Goal: Task Accomplishment & Management: Complete application form

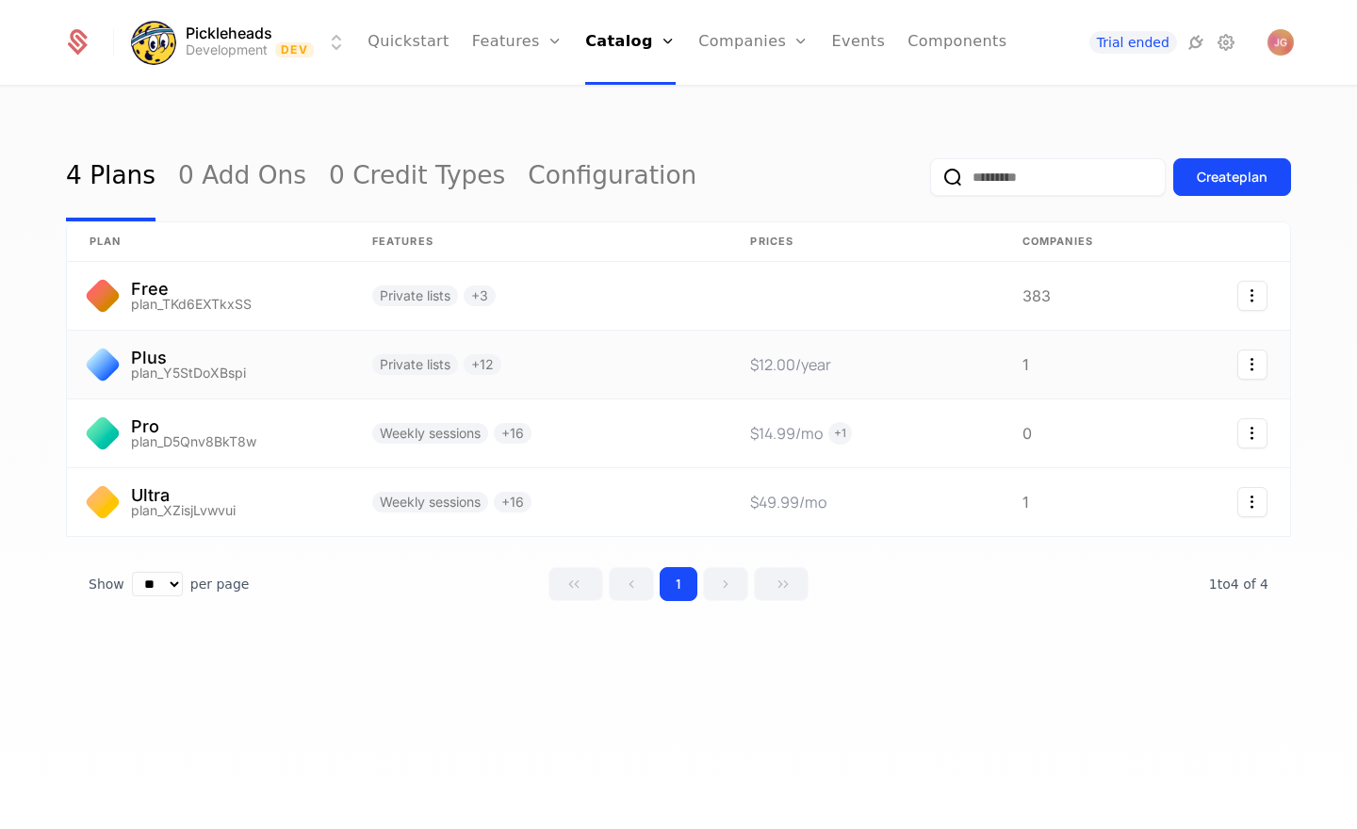
click at [180, 359] on link at bounding box center [208, 365] width 283 height 68
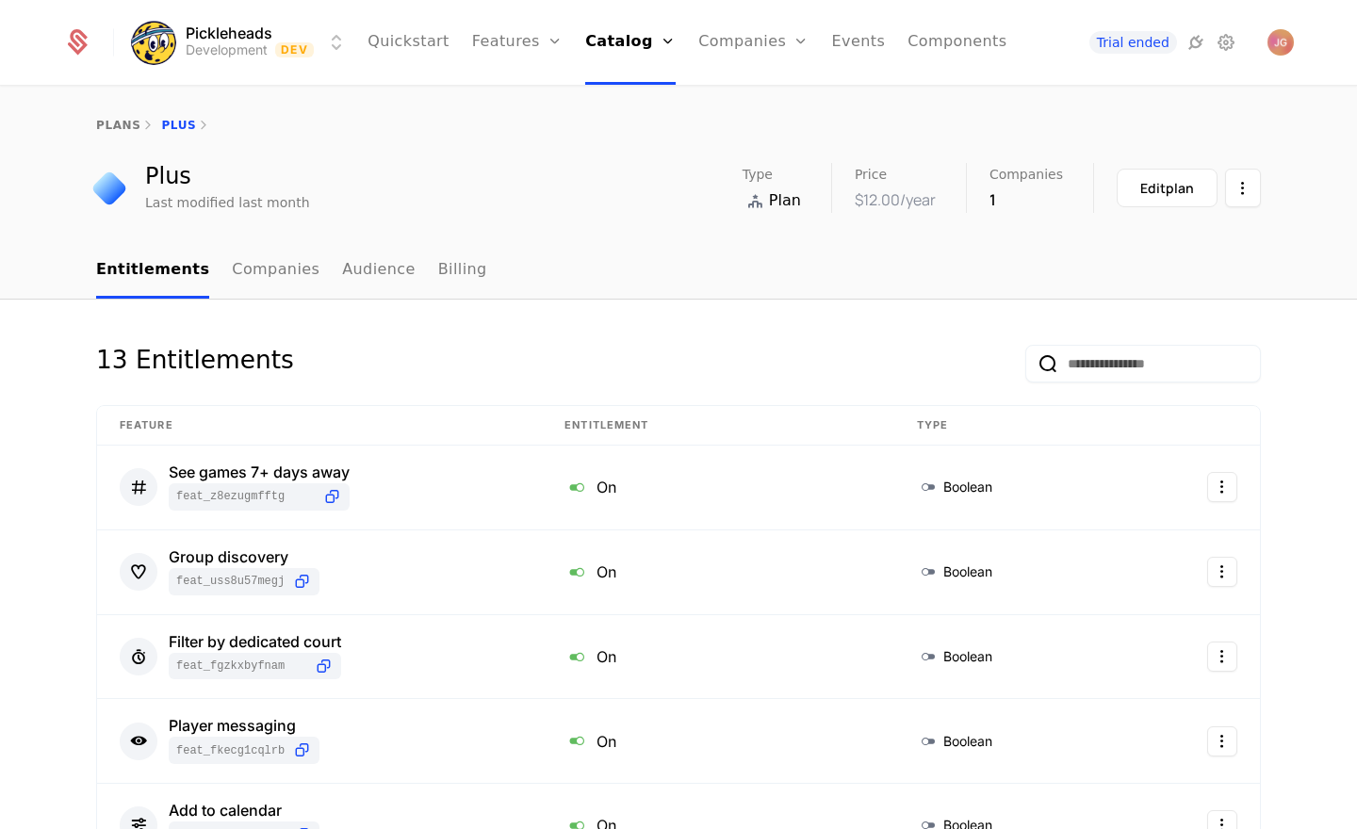
click at [271, 284] on link "Companies" at bounding box center [276, 271] width 88 height 56
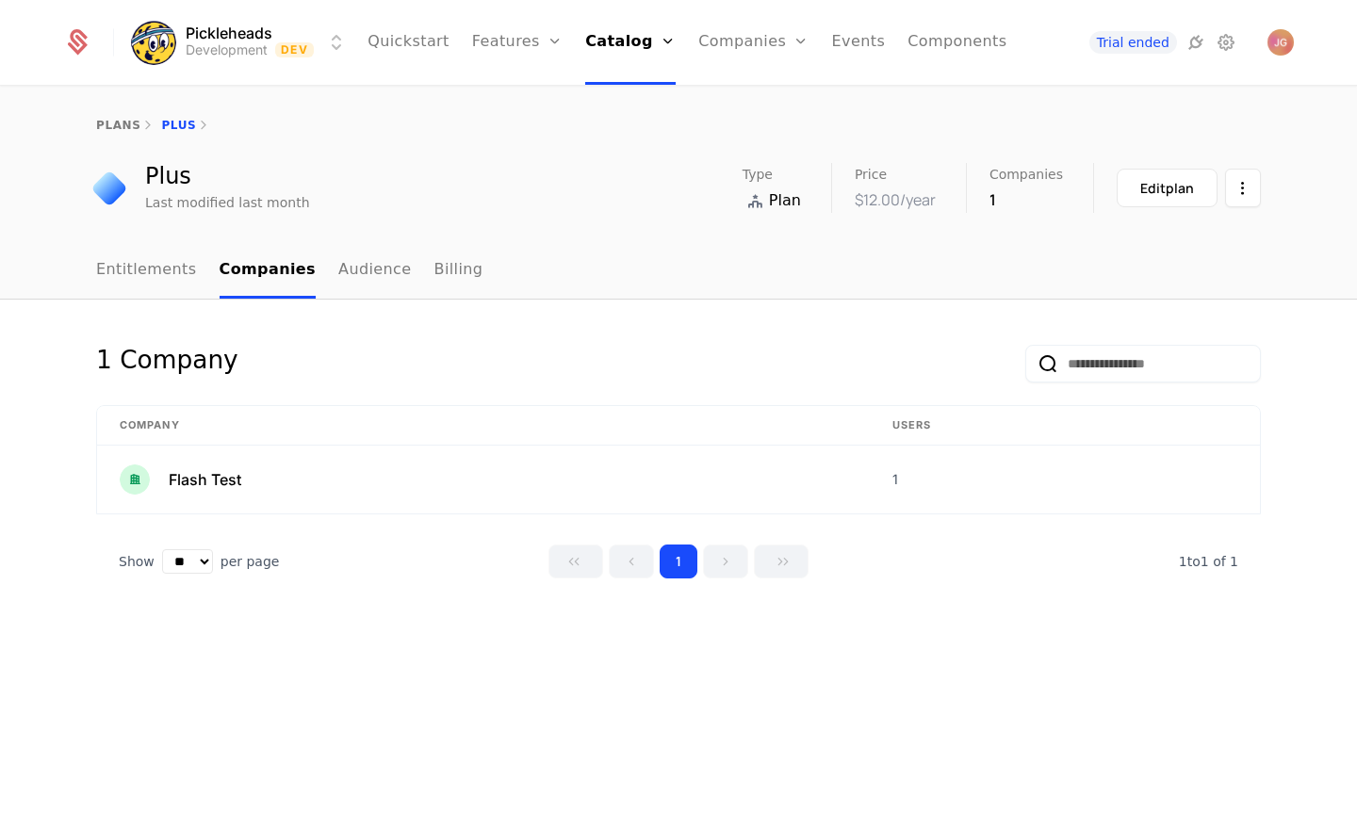
click at [1175, 204] on button "Edit plan" at bounding box center [1167, 188] width 101 height 39
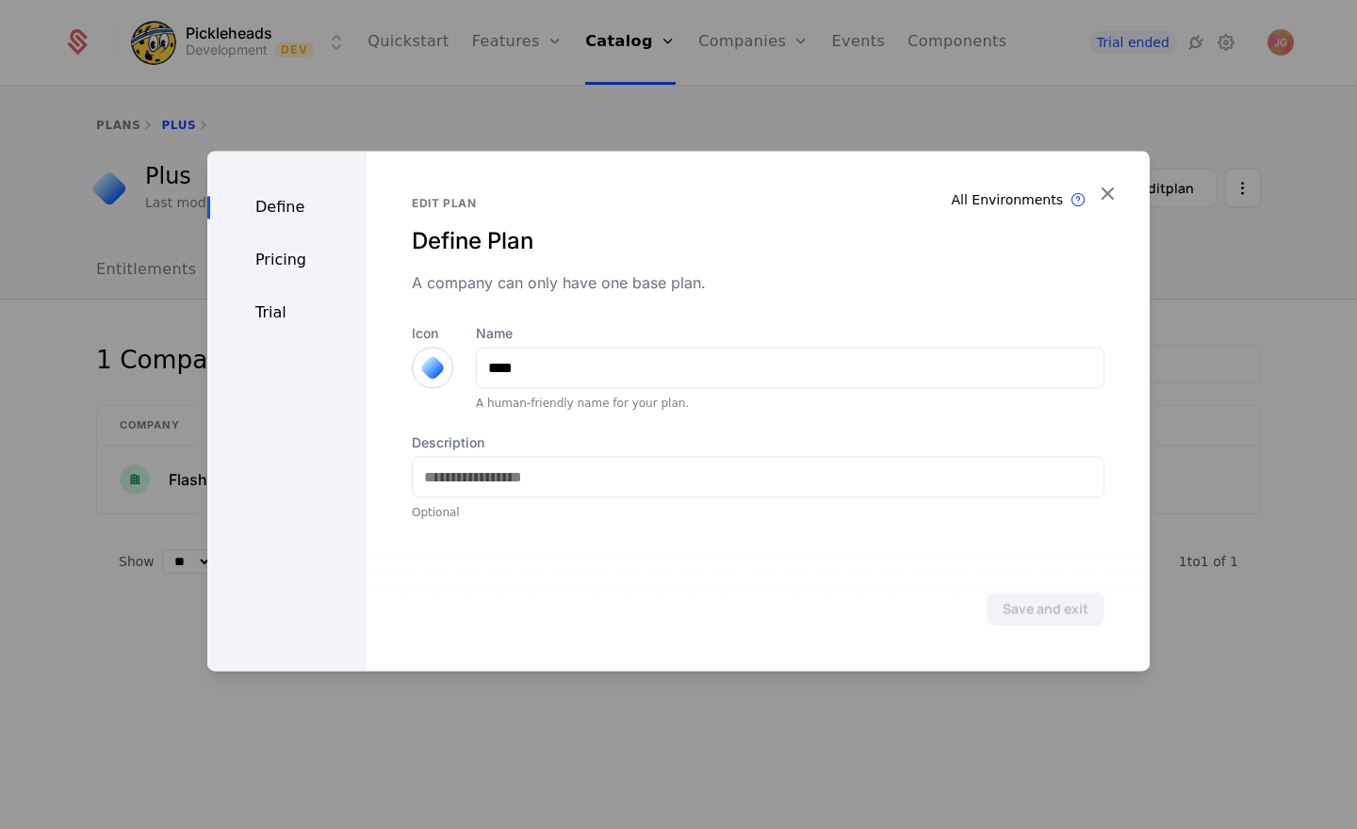
click at [286, 255] on div "Pricing" at bounding box center [286, 260] width 159 height 23
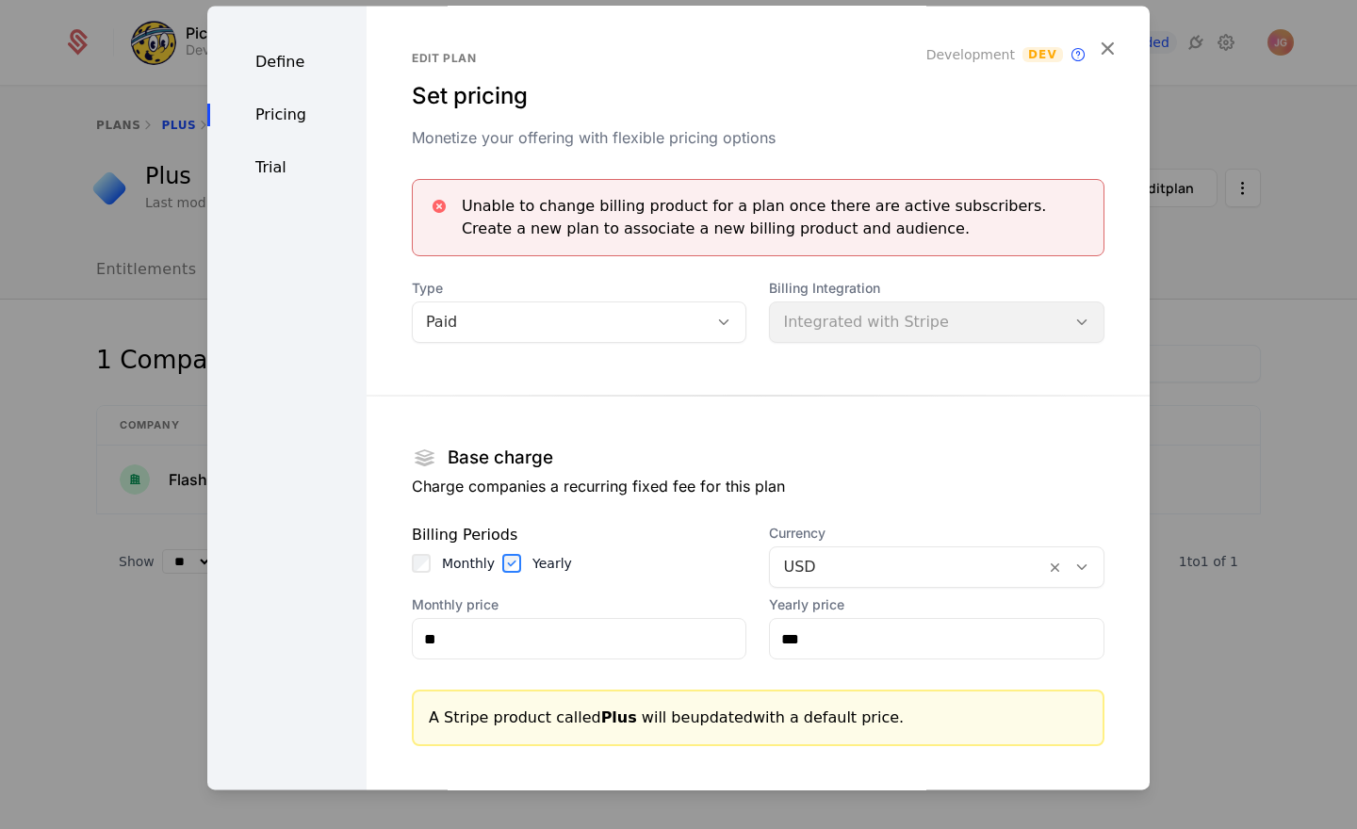
click at [277, 169] on div "Trial" at bounding box center [286, 167] width 159 height 23
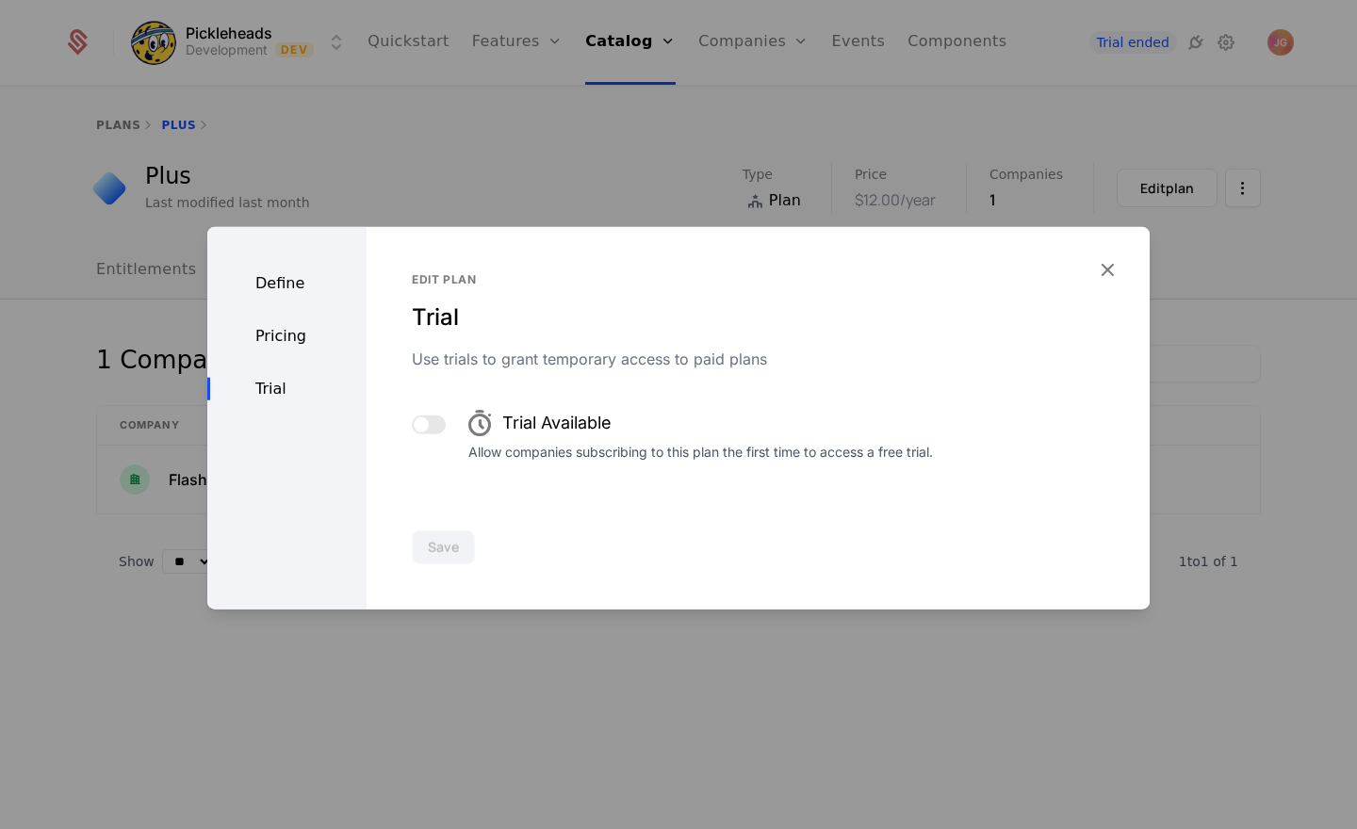
click at [1105, 278] on icon "button" at bounding box center [1107, 269] width 25 height 25
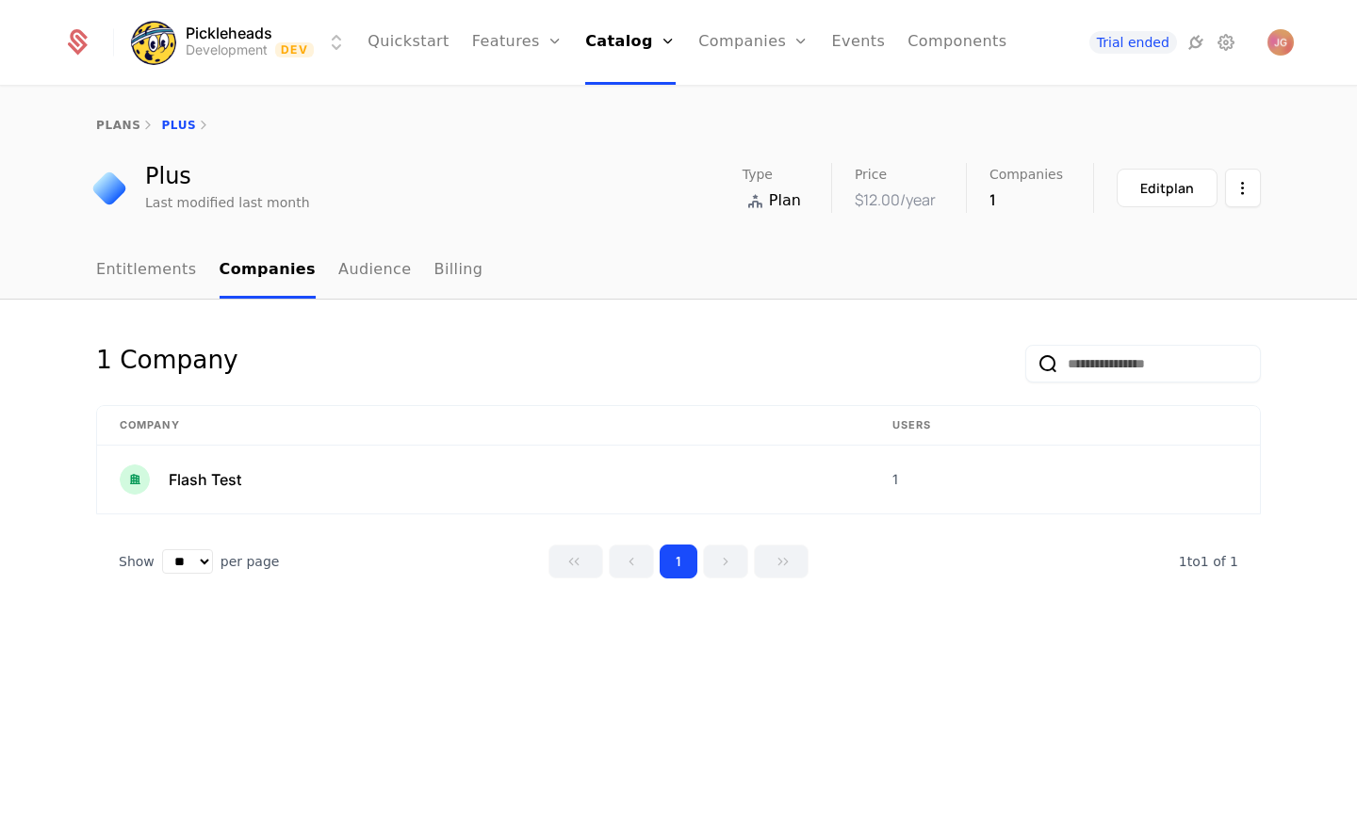
click at [115, 125] on link "plans" at bounding box center [118, 125] width 44 height 13
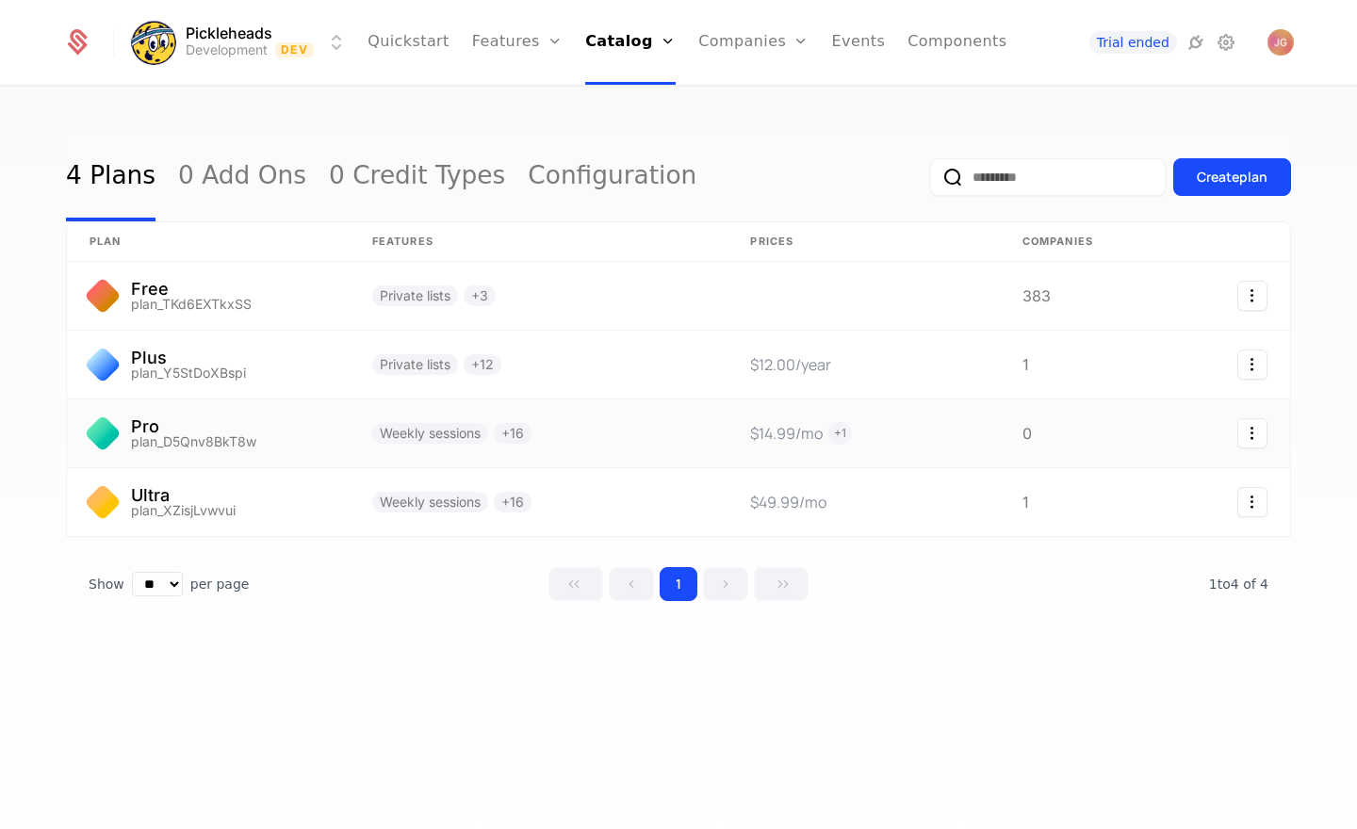
click at [281, 431] on link at bounding box center [208, 434] width 283 height 68
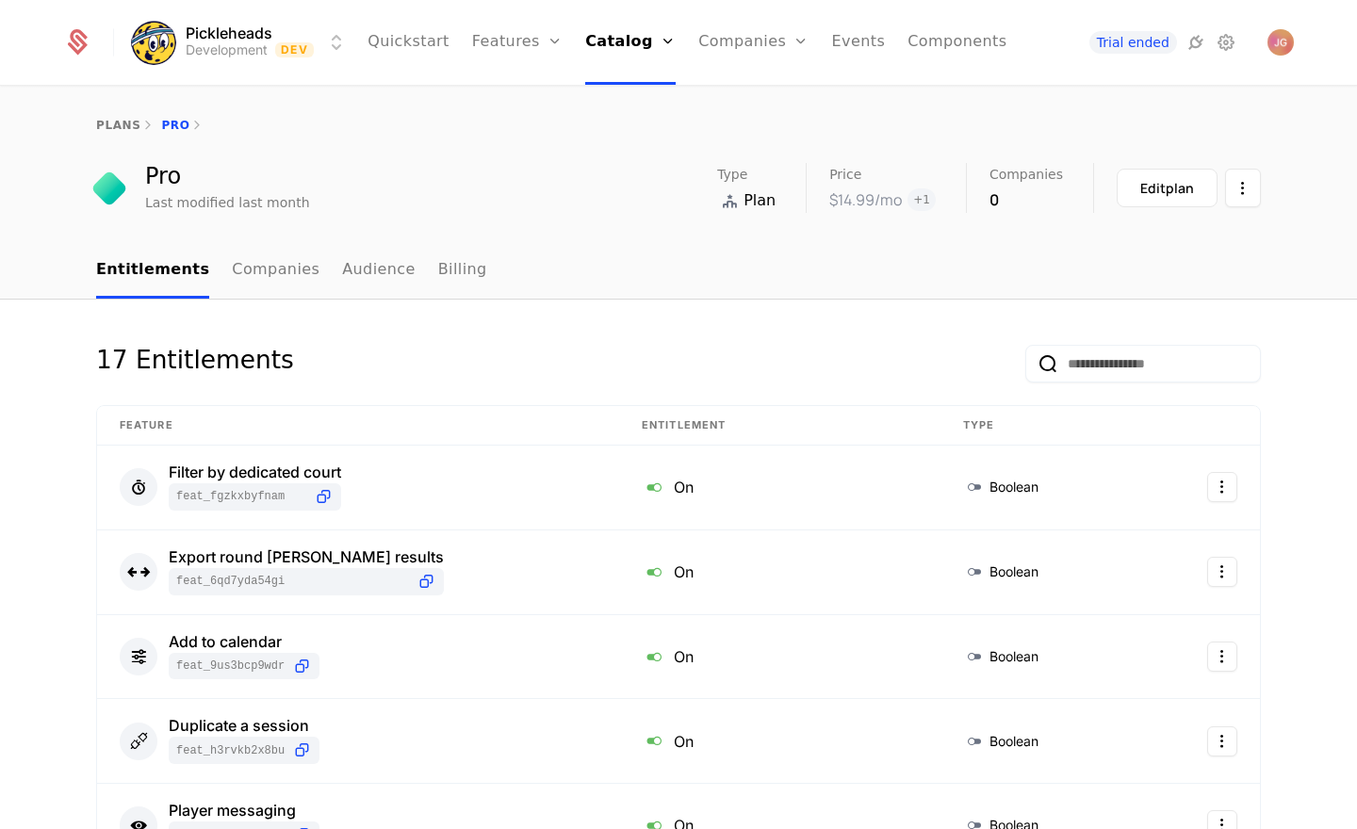
click at [110, 124] on link "plans" at bounding box center [118, 125] width 44 height 13
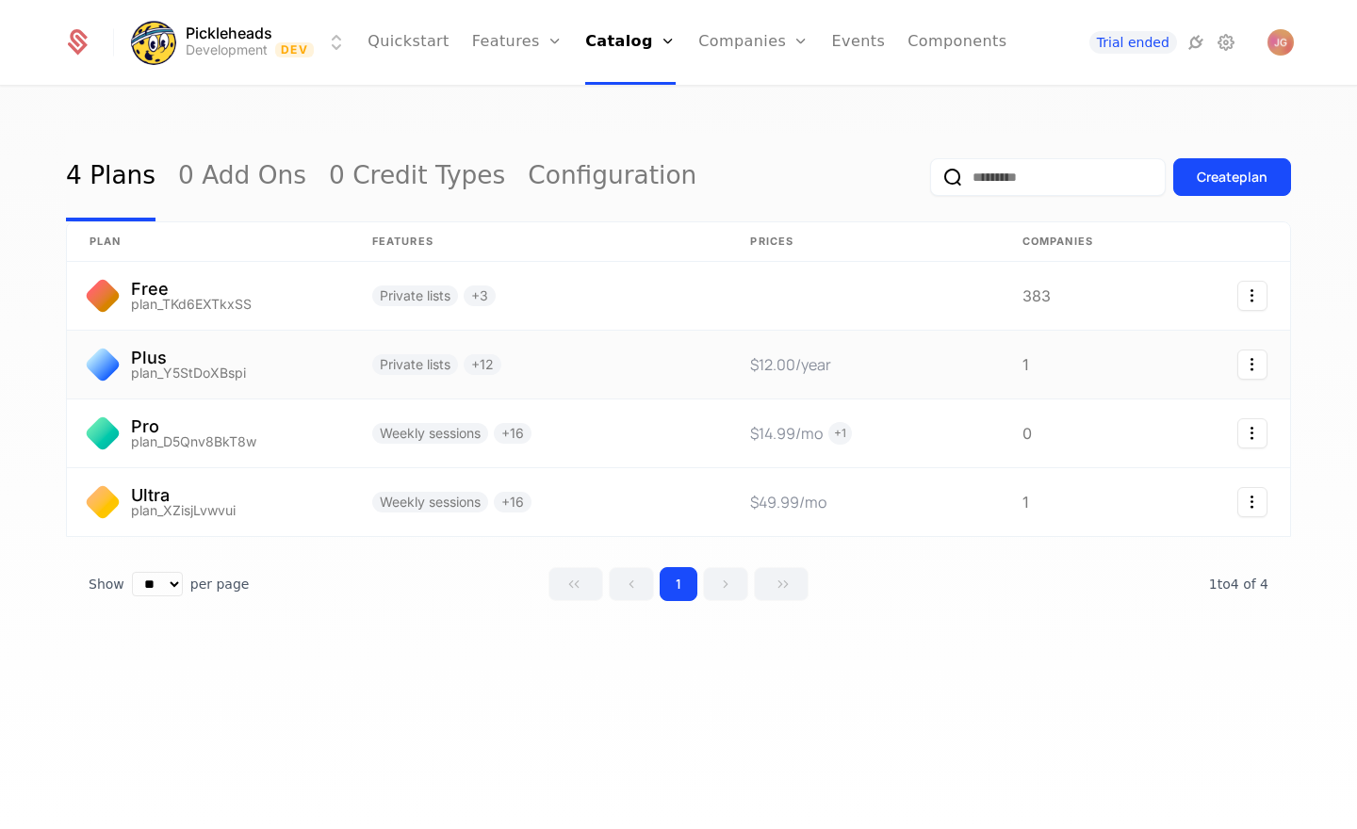
click at [220, 374] on link at bounding box center [208, 365] width 283 height 68
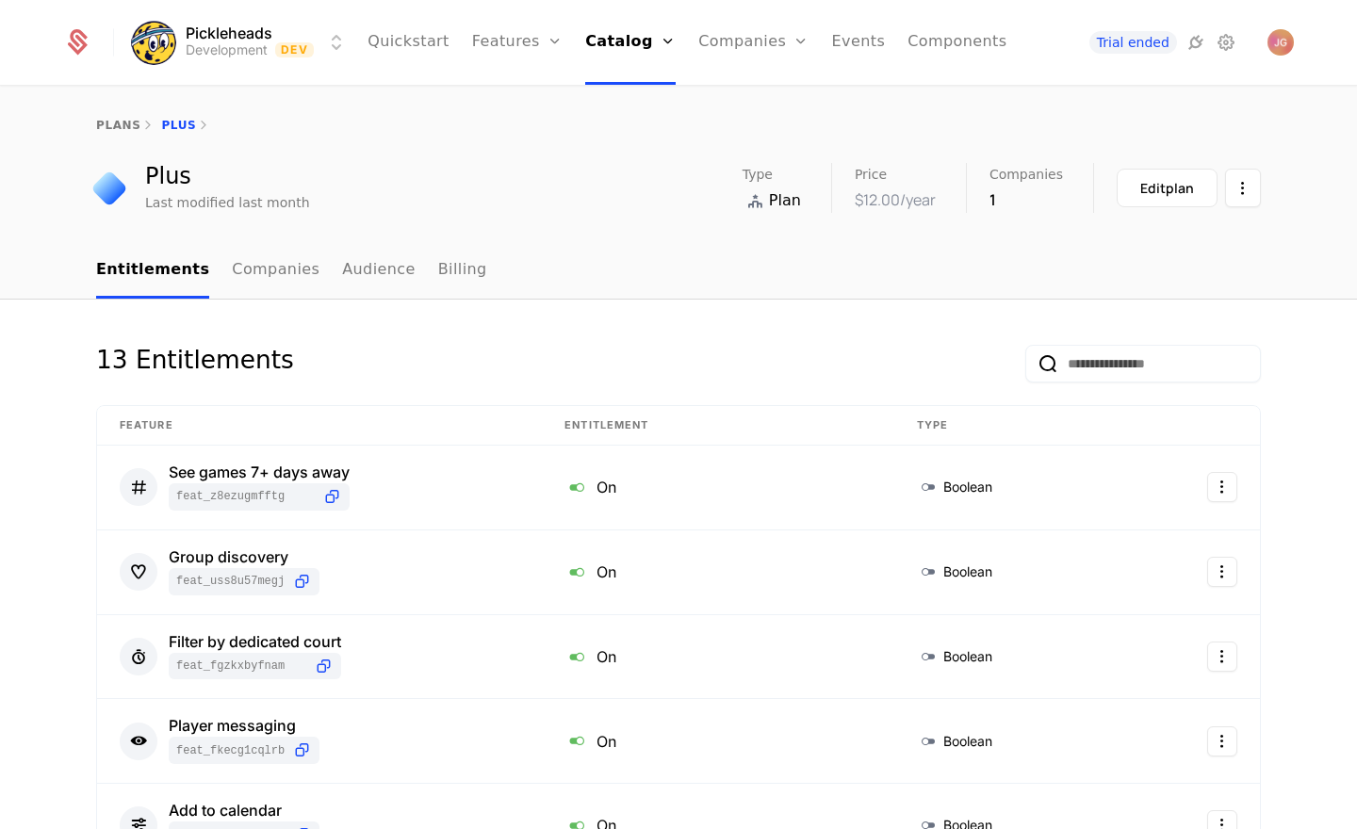
click at [374, 274] on link "Audience" at bounding box center [379, 271] width 74 height 56
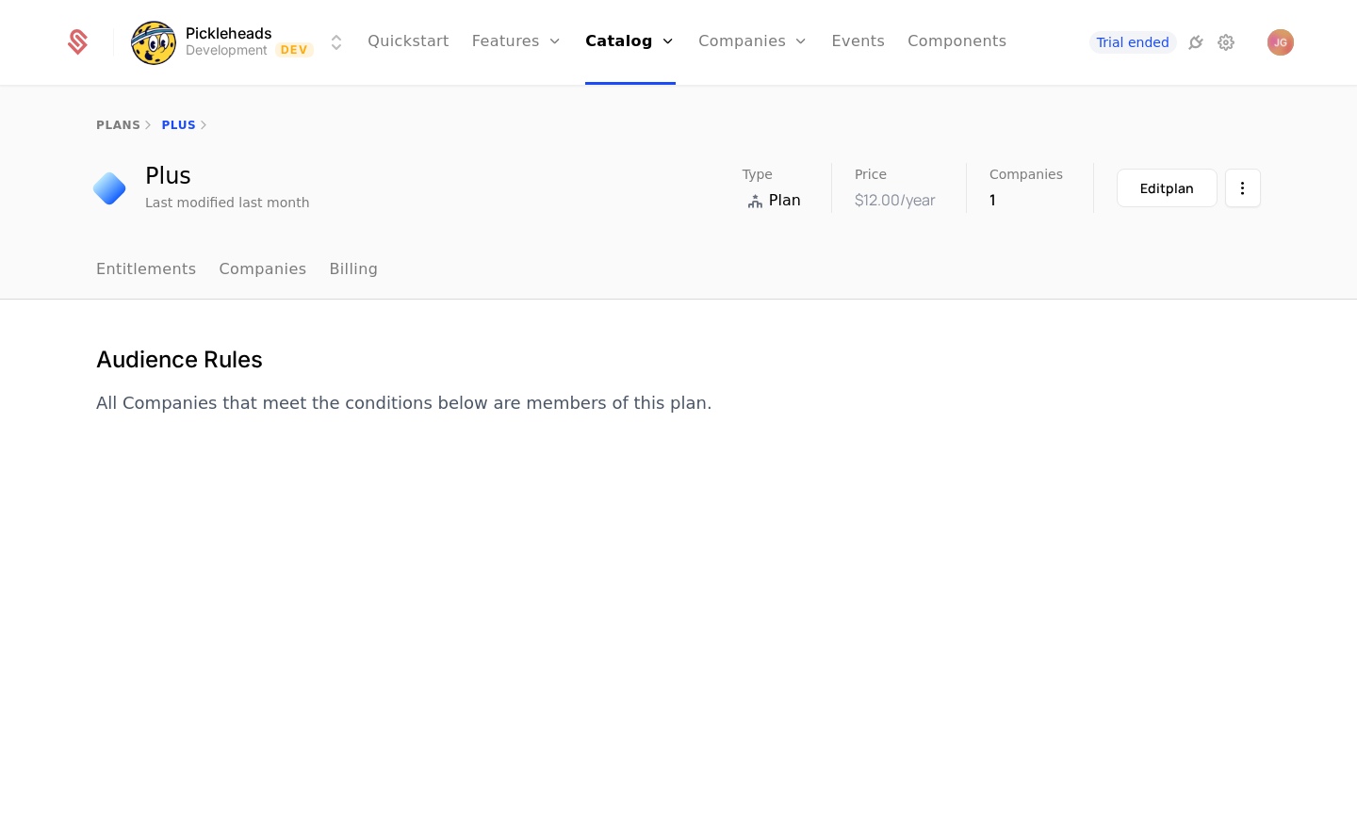
click at [743, 100] on link "Companies" at bounding box center [764, 92] width 87 height 15
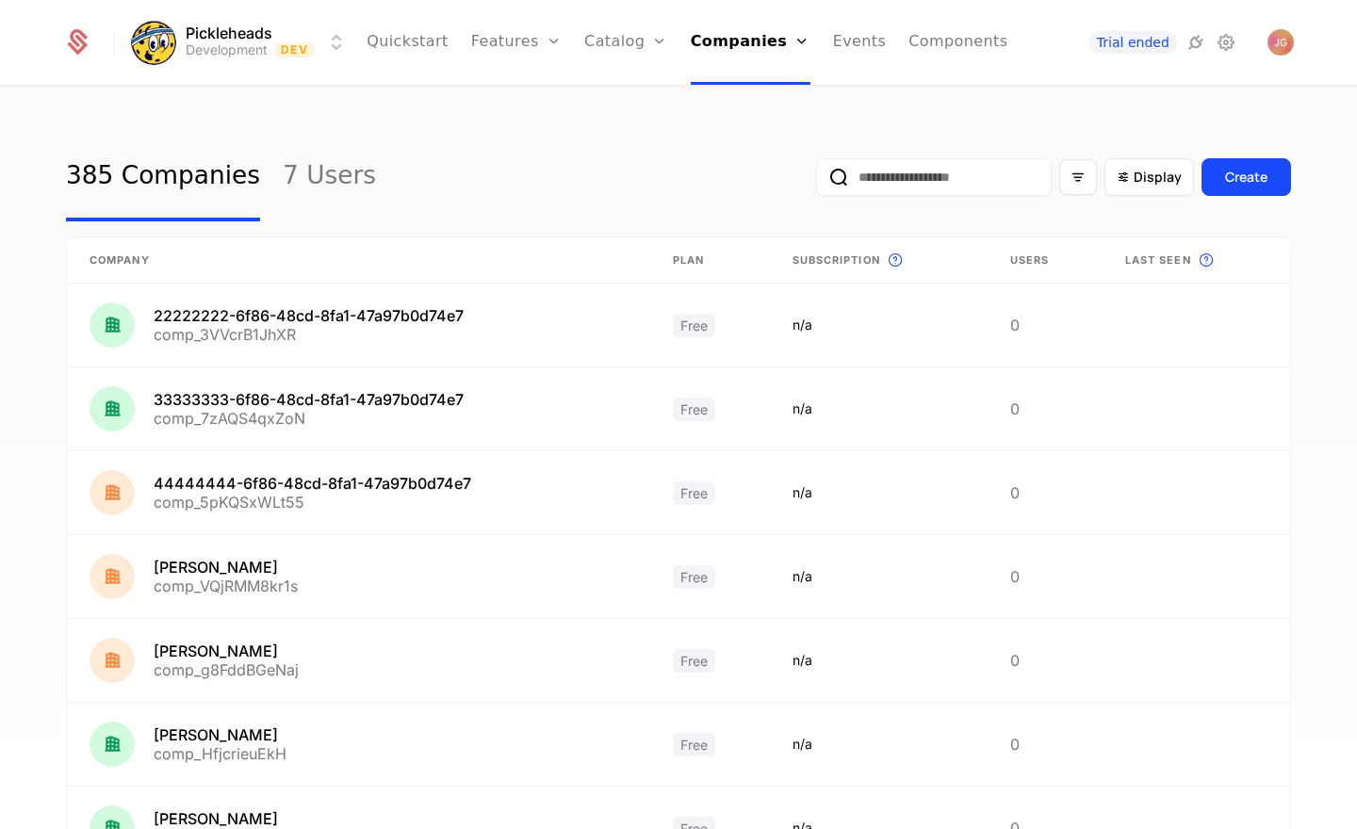
click at [900, 182] on input "email" at bounding box center [934, 177] width 236 height 38
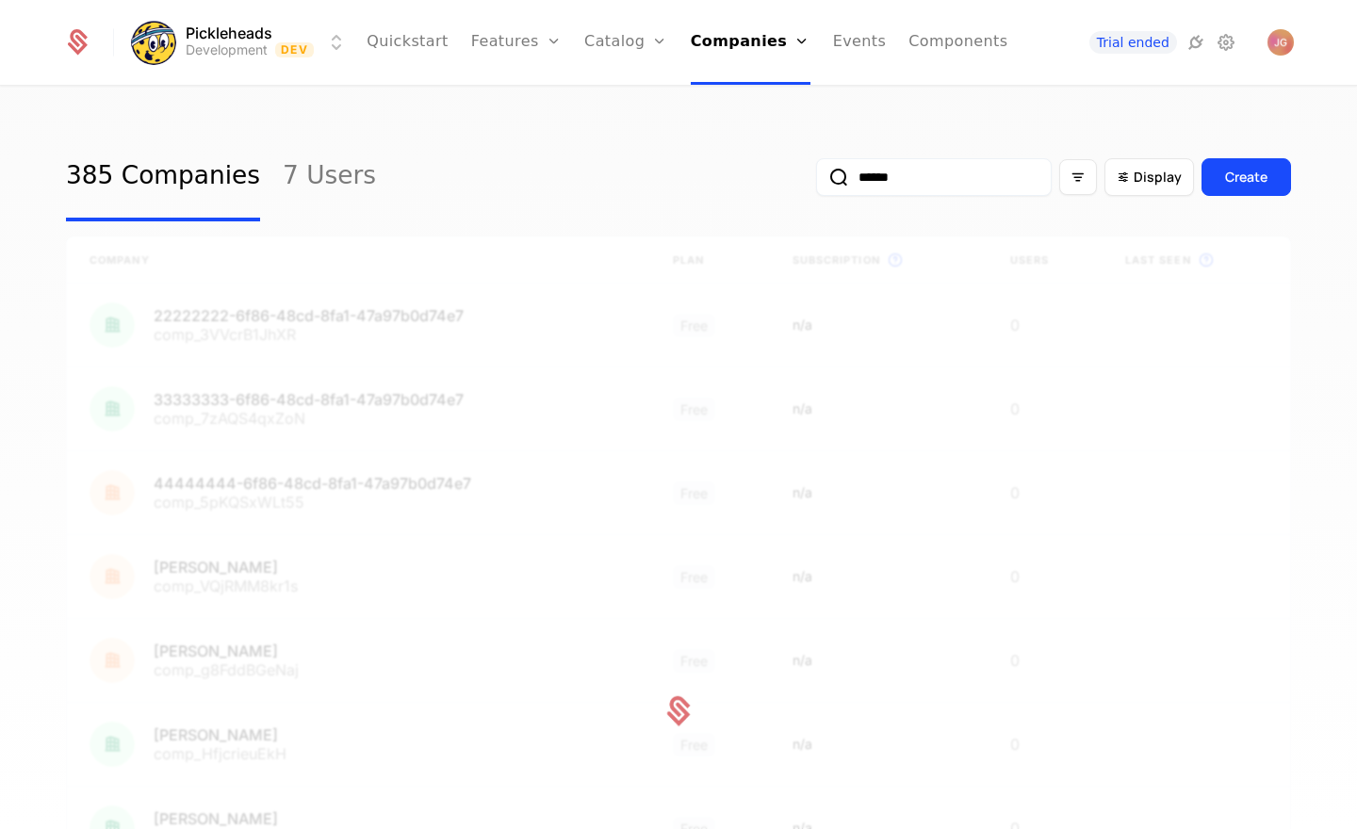
type input "******"
click at [816, 181] on button "submit" at bounding box center [816, 181] width 0 height 0
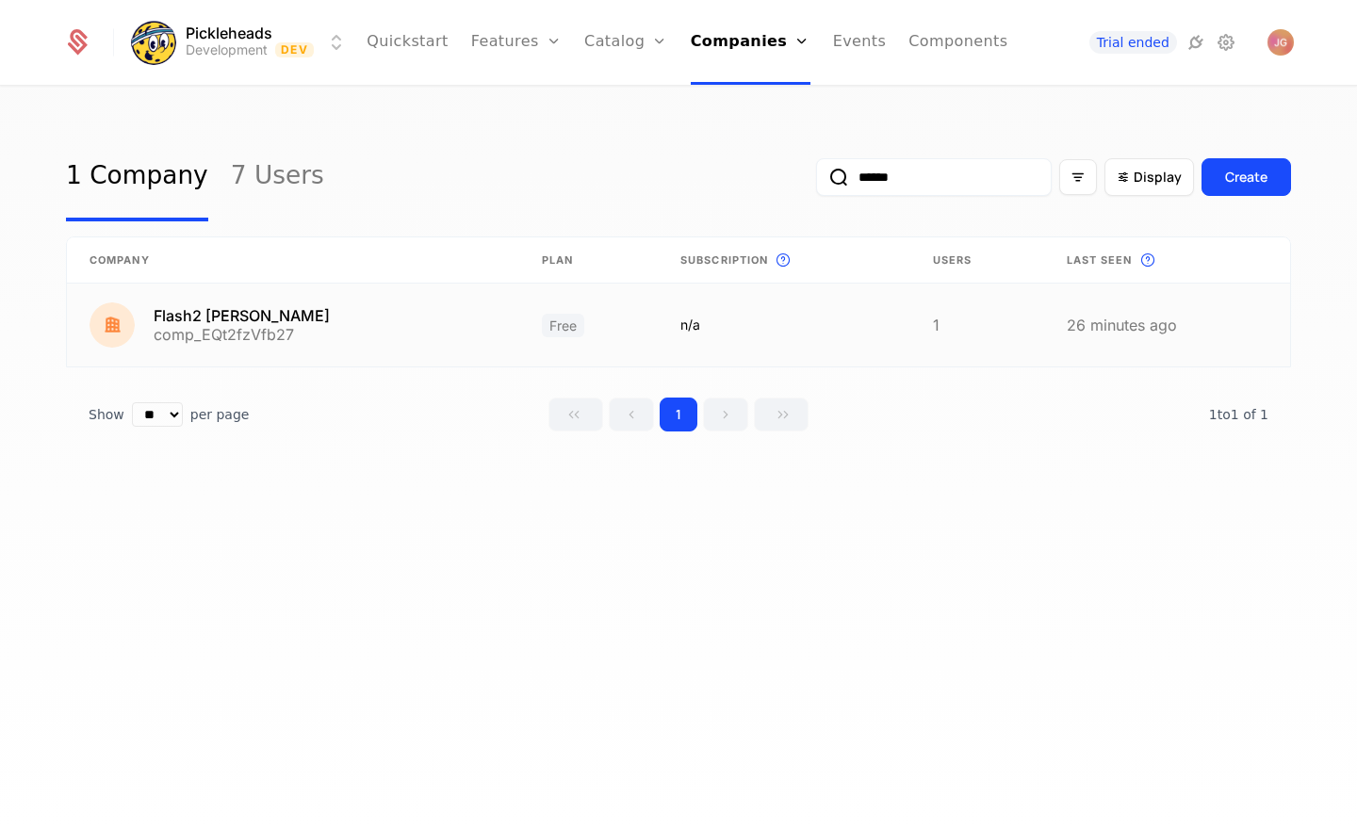
click at [259, 321] on link at bounding box center [293, 325] width 452 height 83
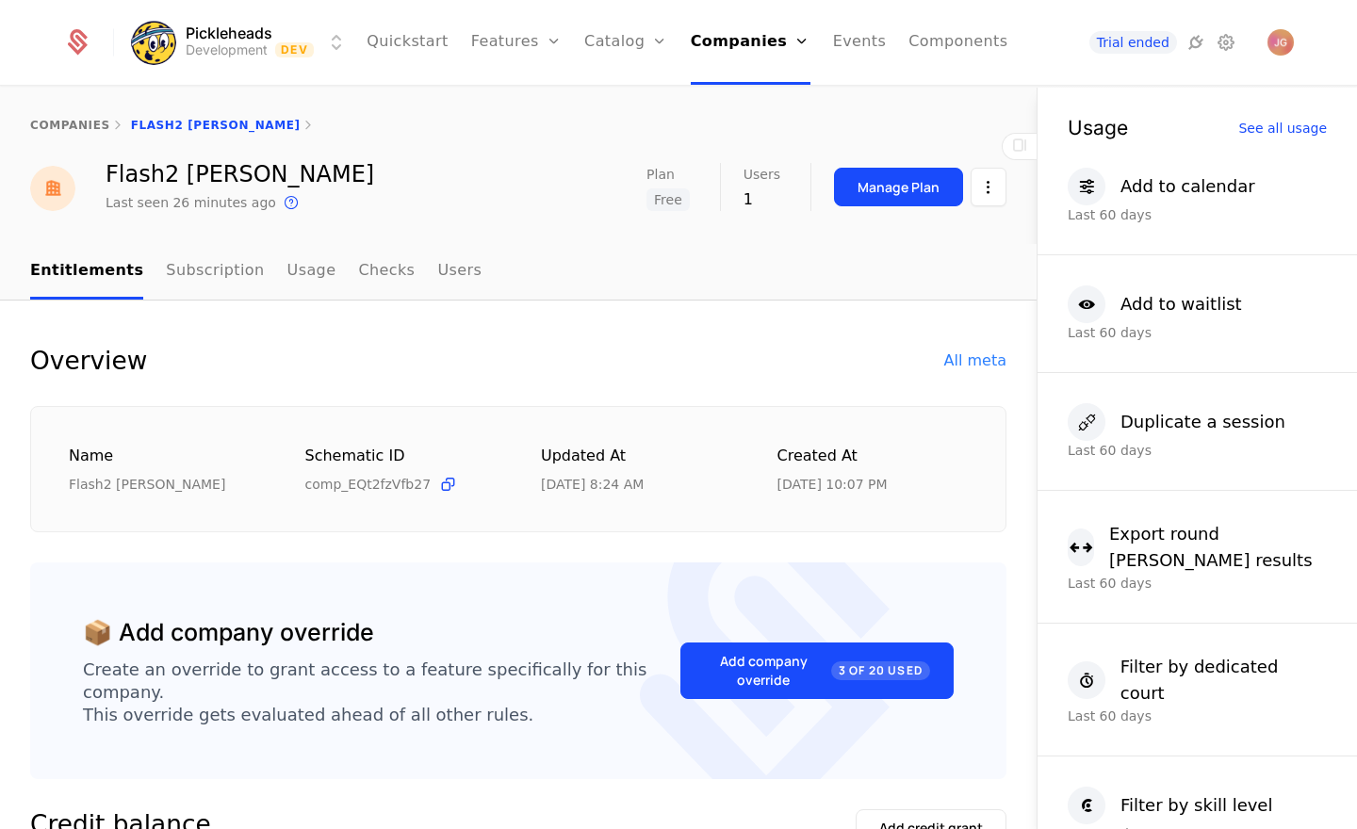
click at [986, 190] on html "Pickleheads Development Dev Quickstart Features Features Flags Catalog Plans Ad…" at bounding box center [678, 414] width 1357 height 829
click at [921, 240] on div "Edit company" at bounding box center [899, 243] width 117 height 26
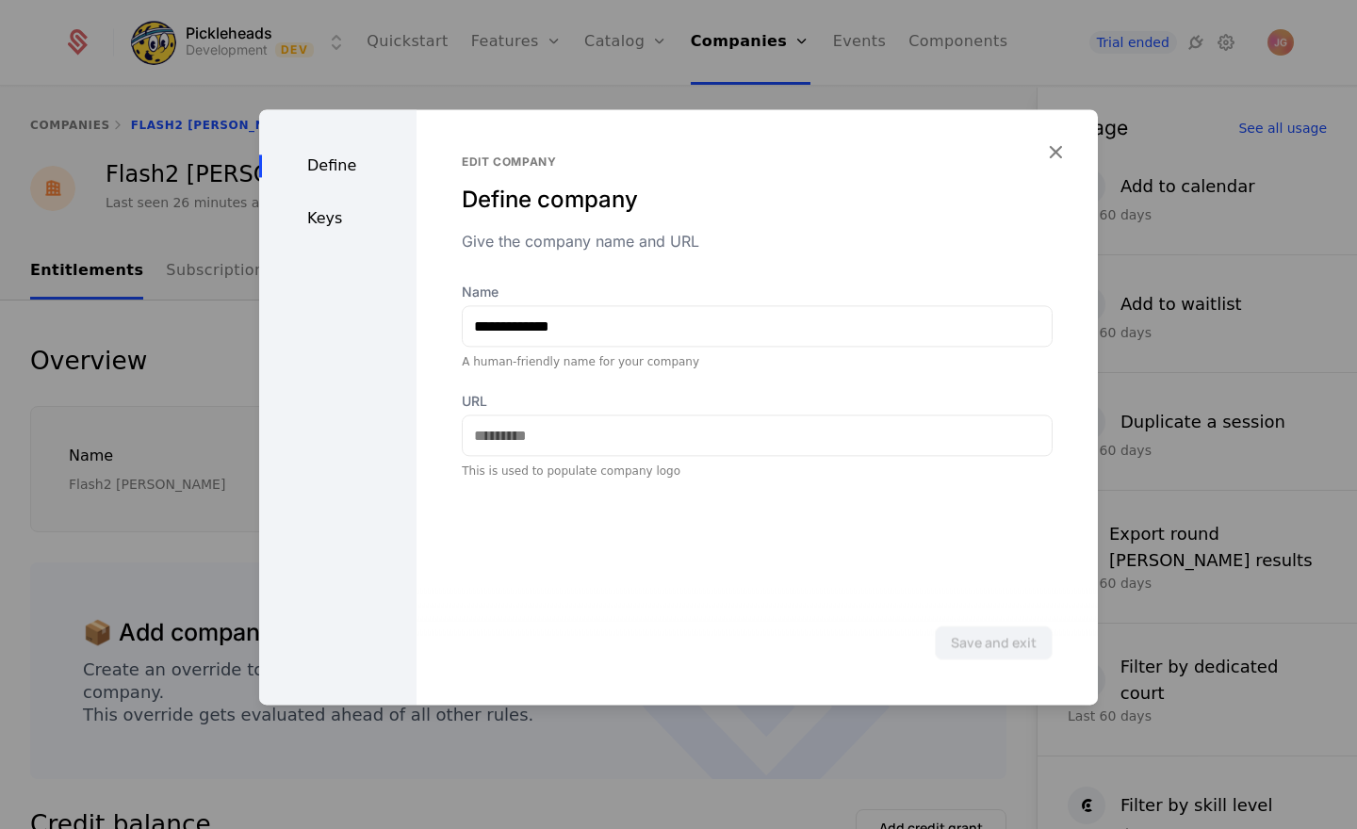
click at [330, 229] on div "Keys" at bounding box center [337, 218] width 157 height 23
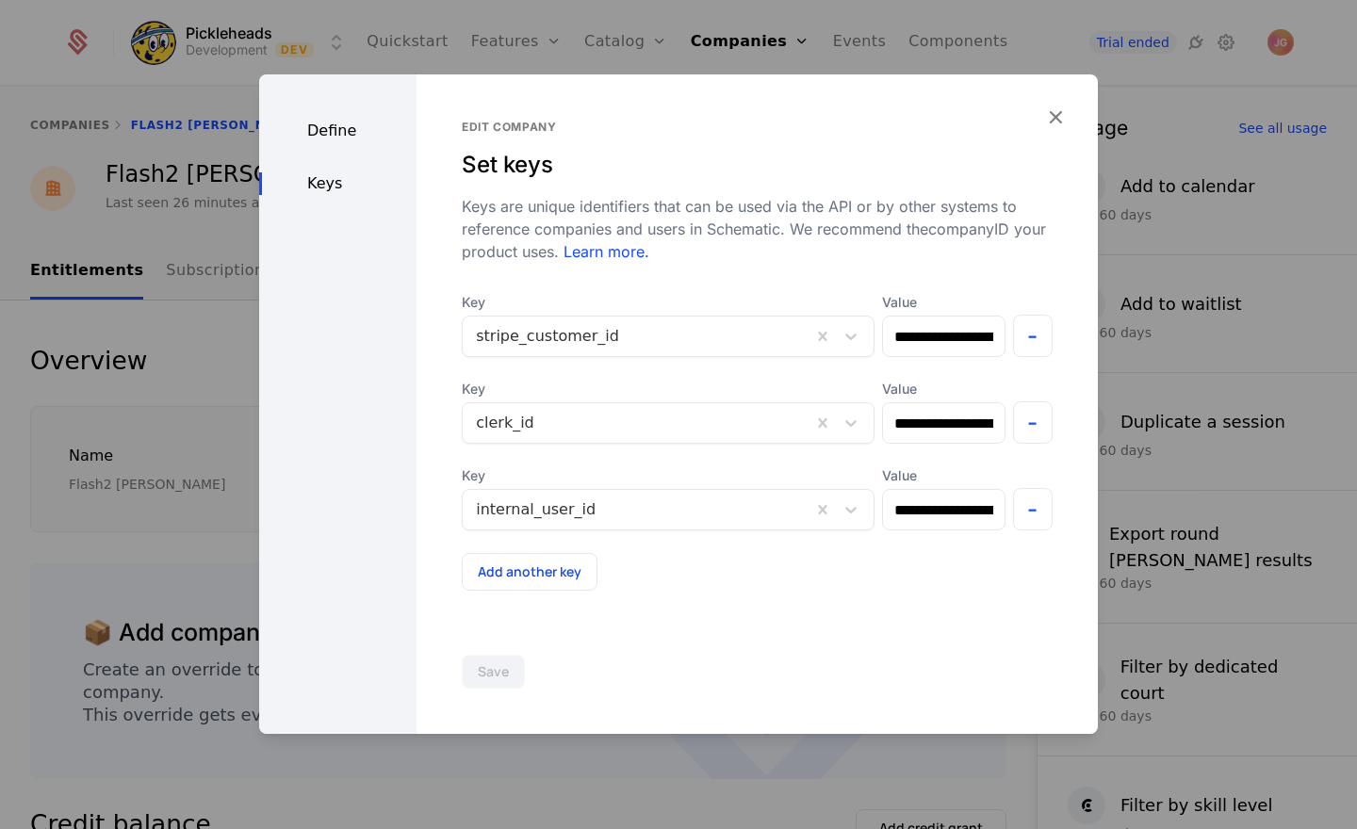
click at [329, 132] on div "Define" at bounding box center [337, 131] width 157 height 23
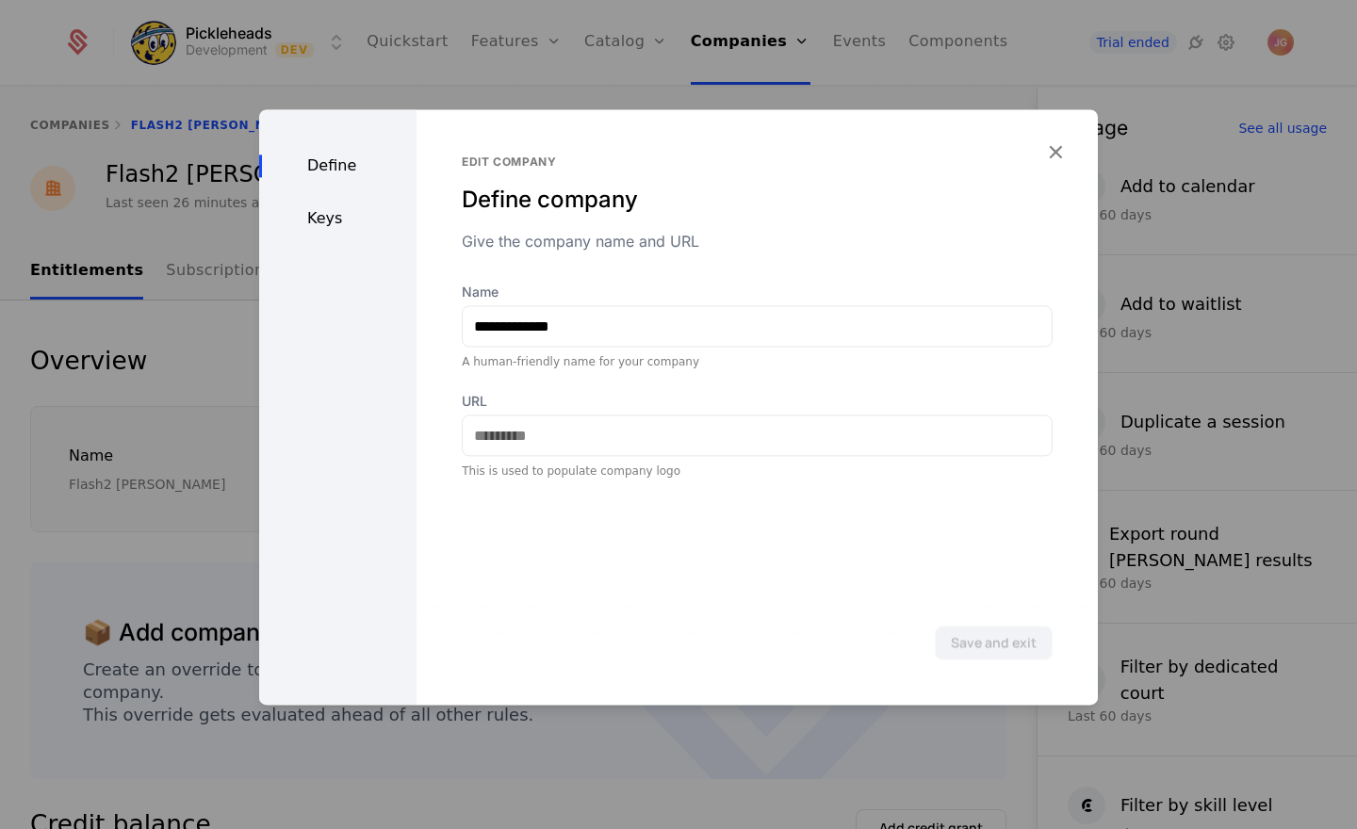
click at [1059, 148] on icon "button" at bounding box center [1055, 151] width 25 height 25
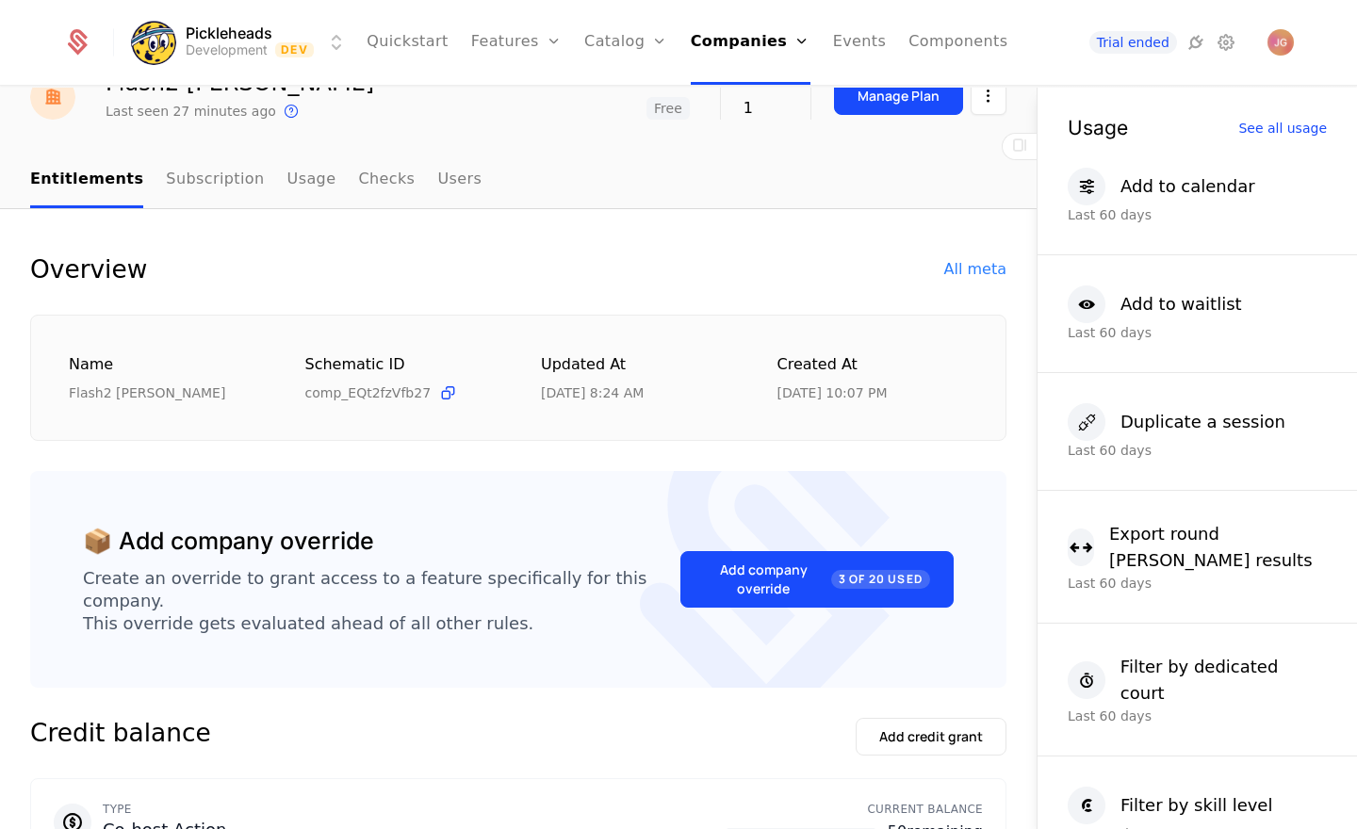
scroll to position [102, 0]
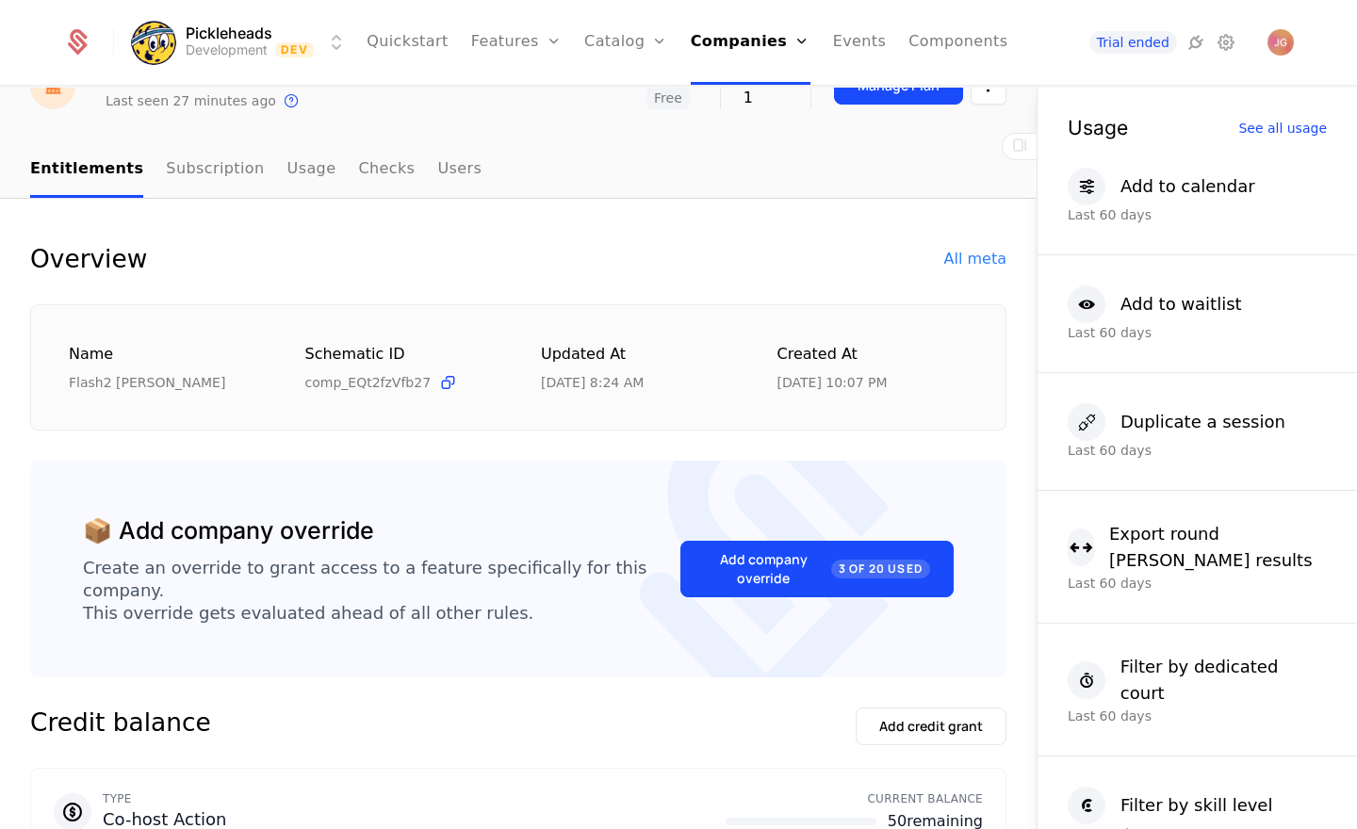
click at [991, 260] on div "All meta" at bounding box center [975, 259] width 62 height 23
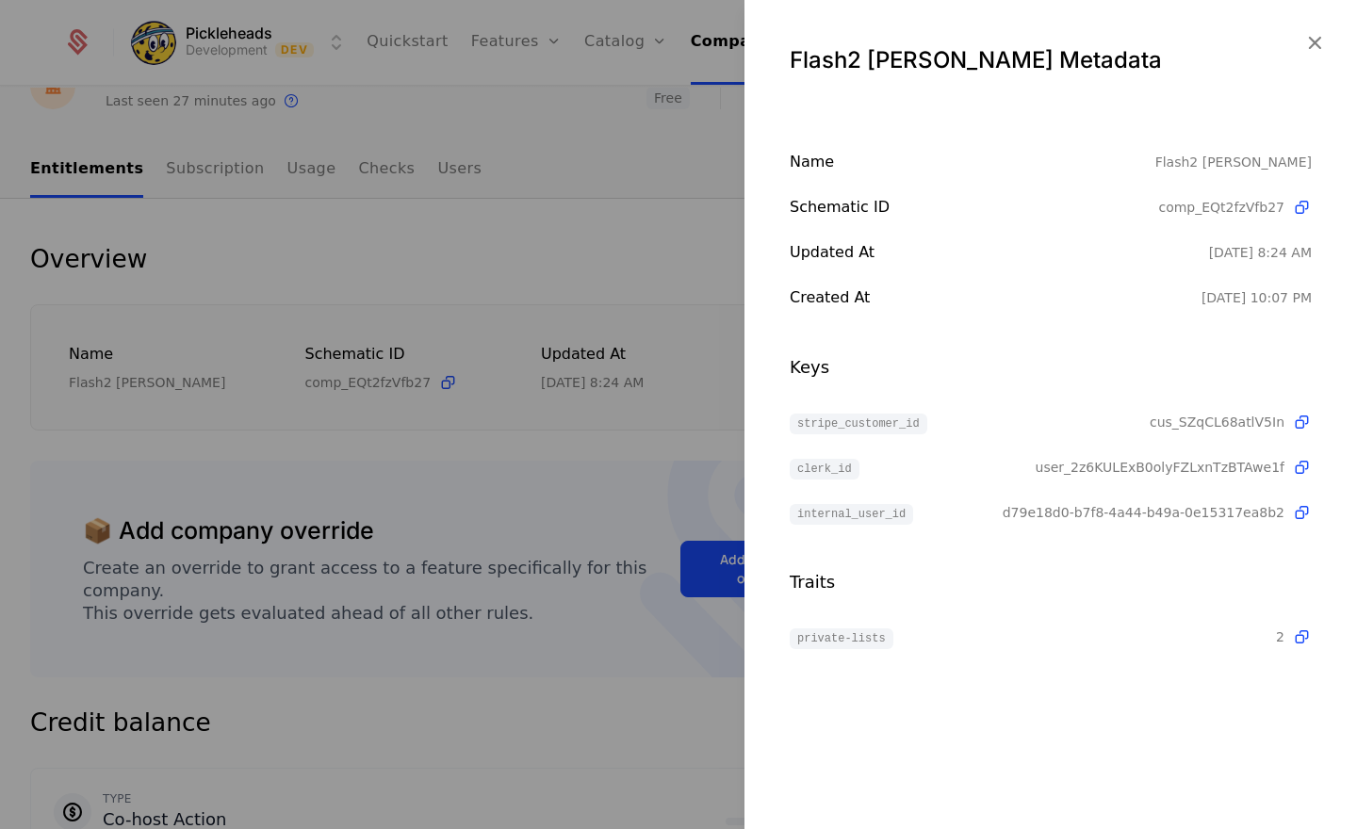
click at [1315, 41] on icon "button" at bounding box center [1314, 42] width 25 height 25
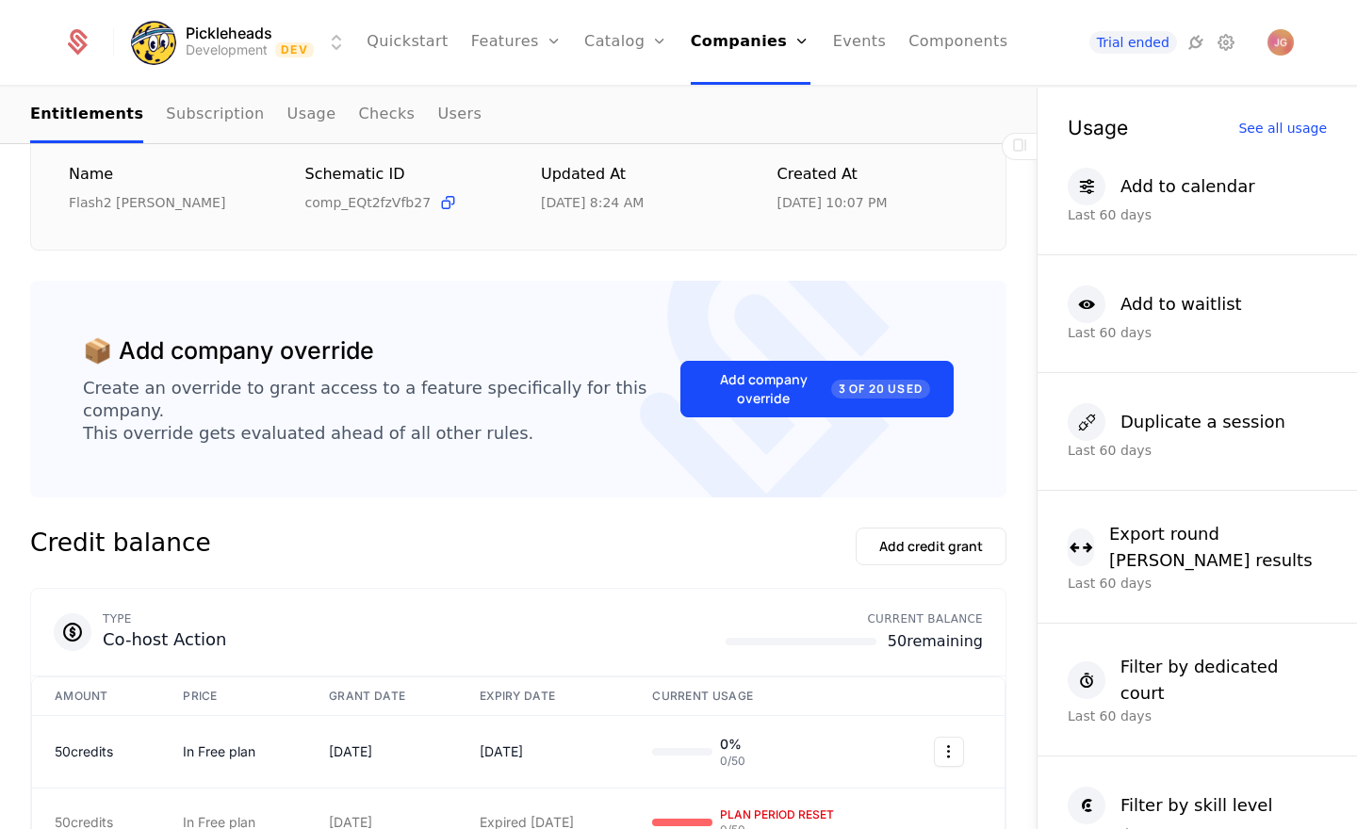
scroll to position [283, 0]
click at [855, 379] on span "3 of 20 Used" at bounding box center [880, 388] width 99 height 19
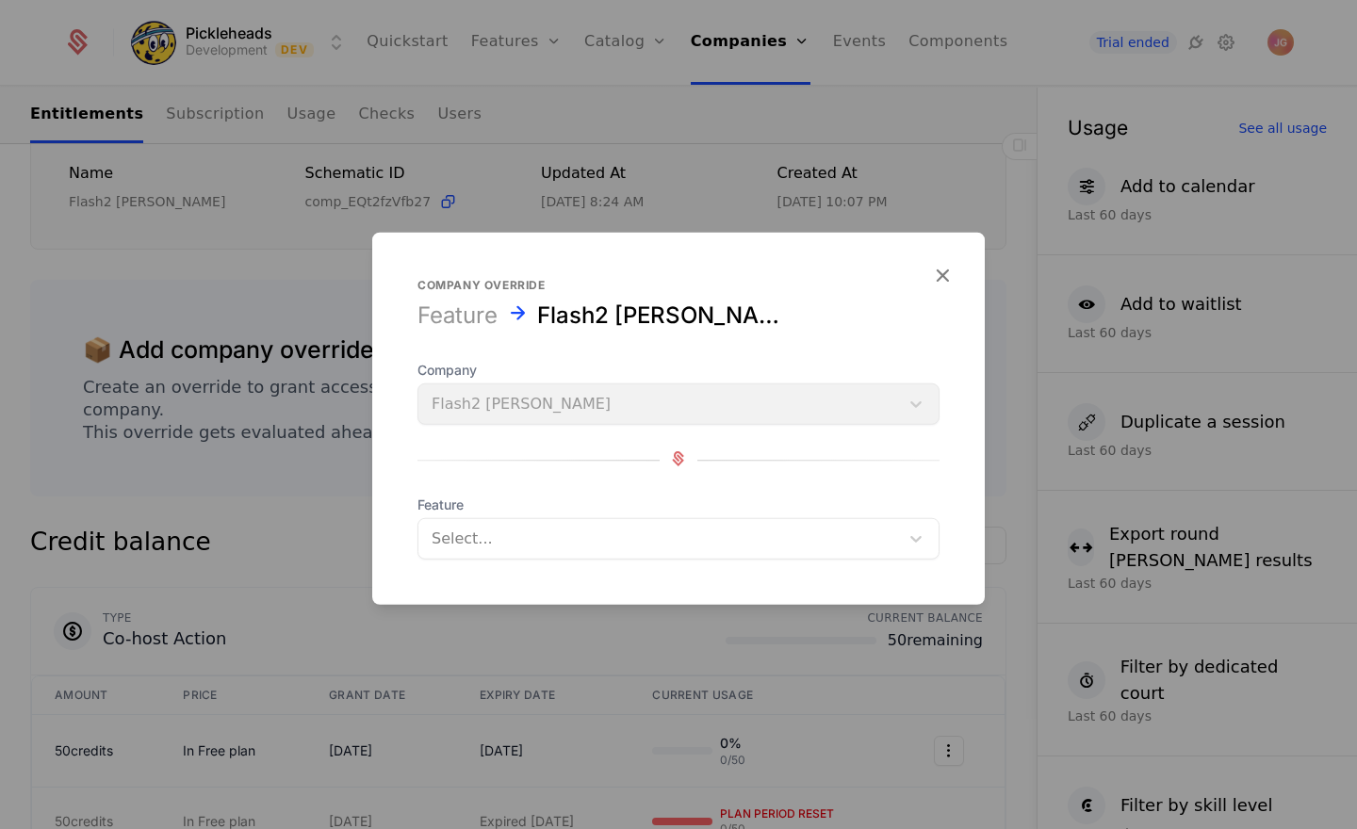
click at [944, 272] on icon "button" at bounding box center [942, 275] width 25 height 25
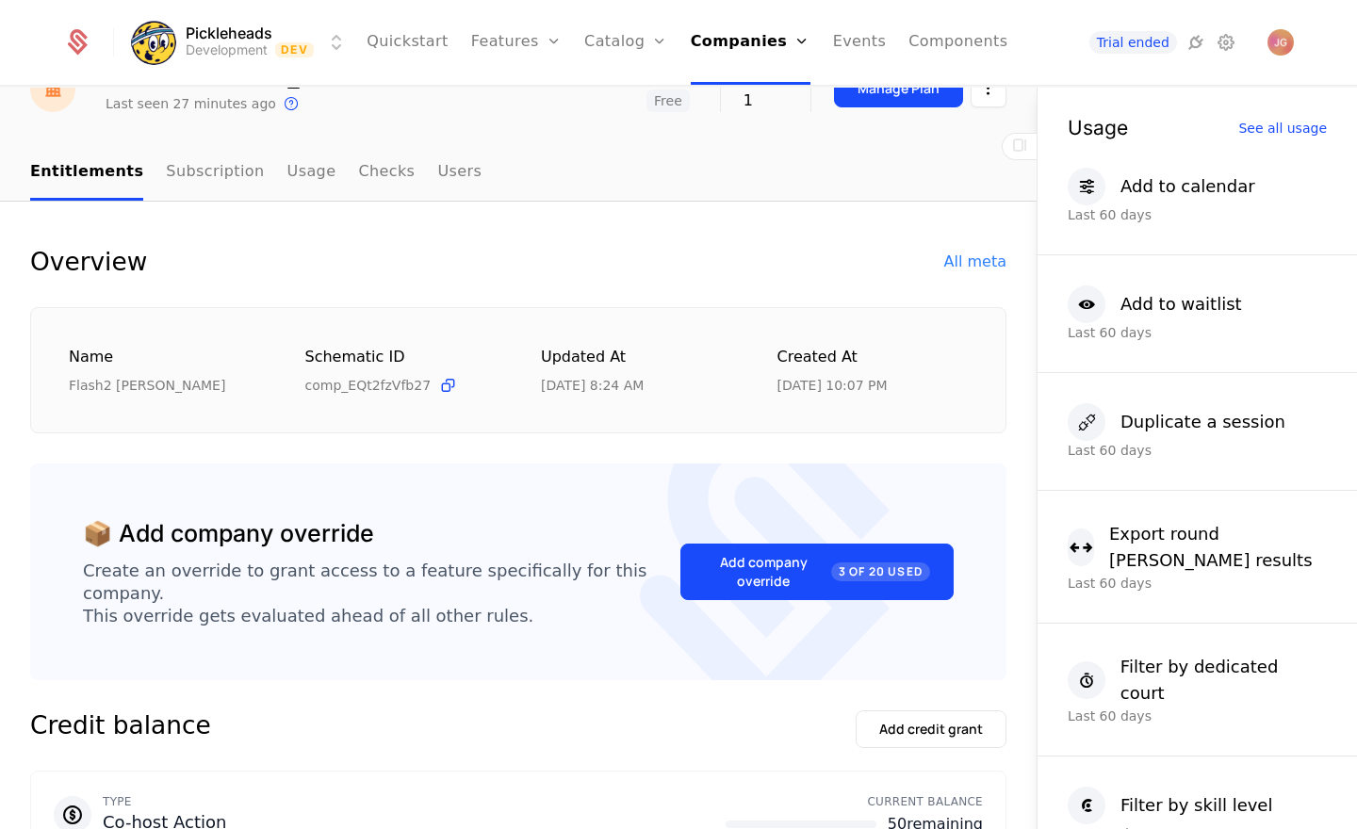
scroll to position [0, 0]
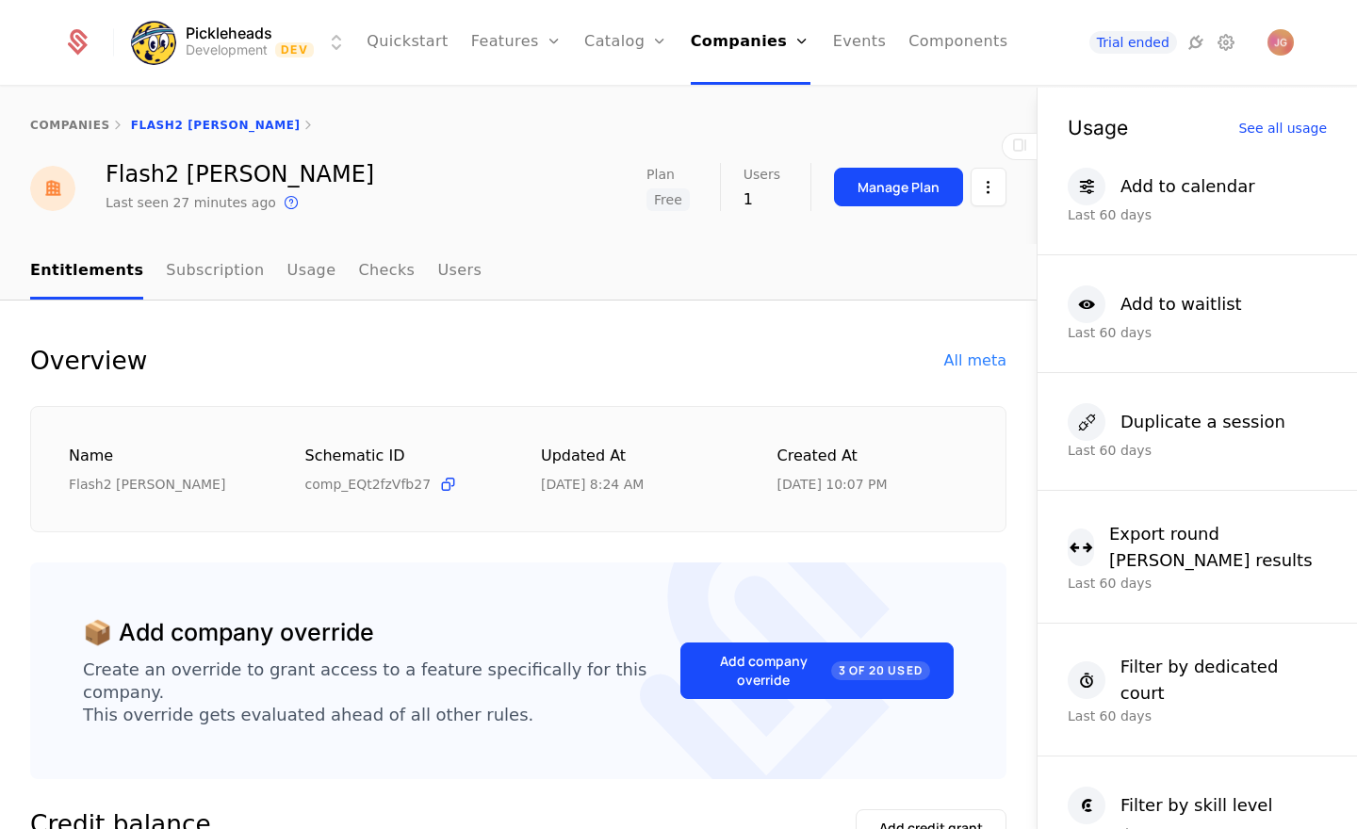
click at [224, 277] on link "Subscription" at bounding box center [215, 272] width 98 height 56
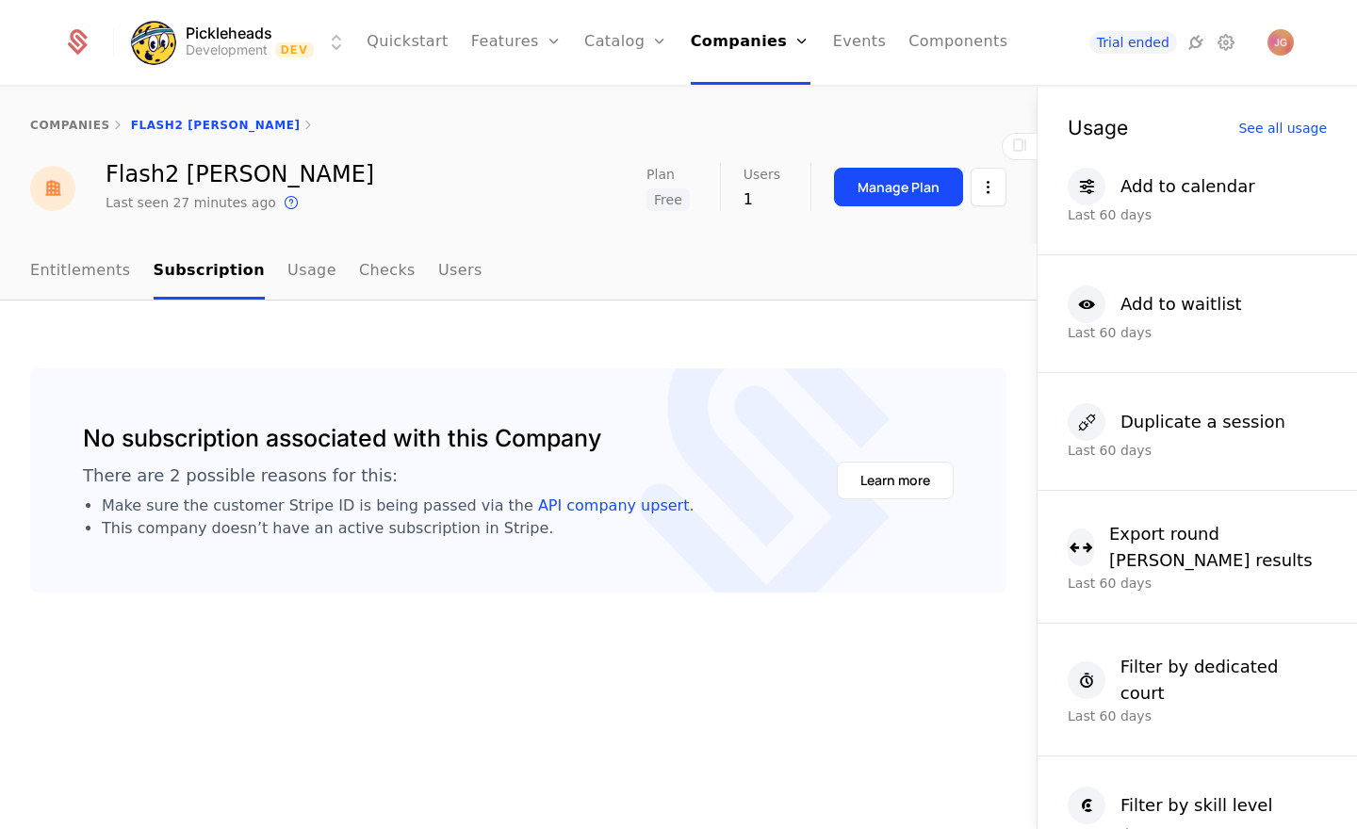
click at [100, 268] on link "Entitlements" at bounding box center [80, 272] width 101 height 56
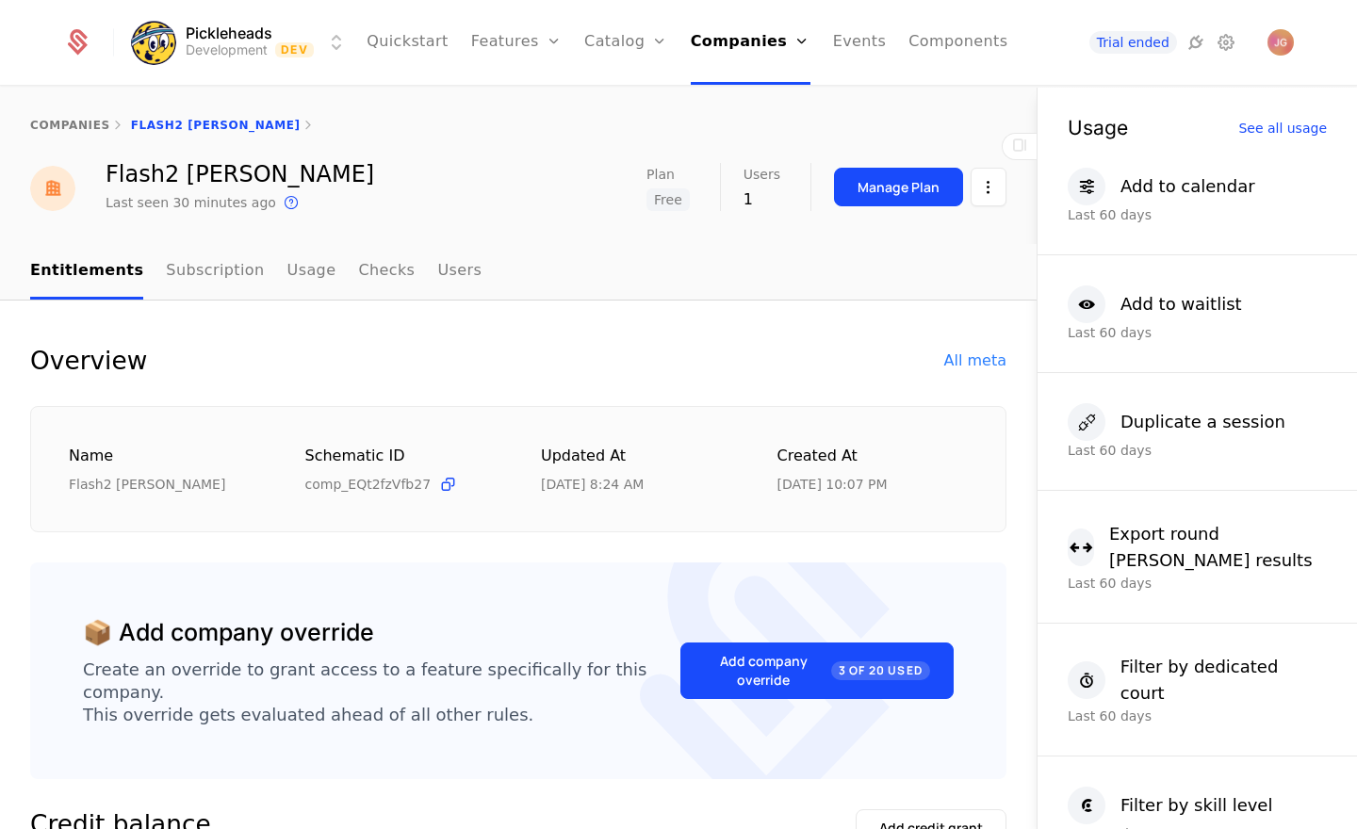
click at [627, 100] on link "Plans" at bounding box center [655, 92] width 97 height 15
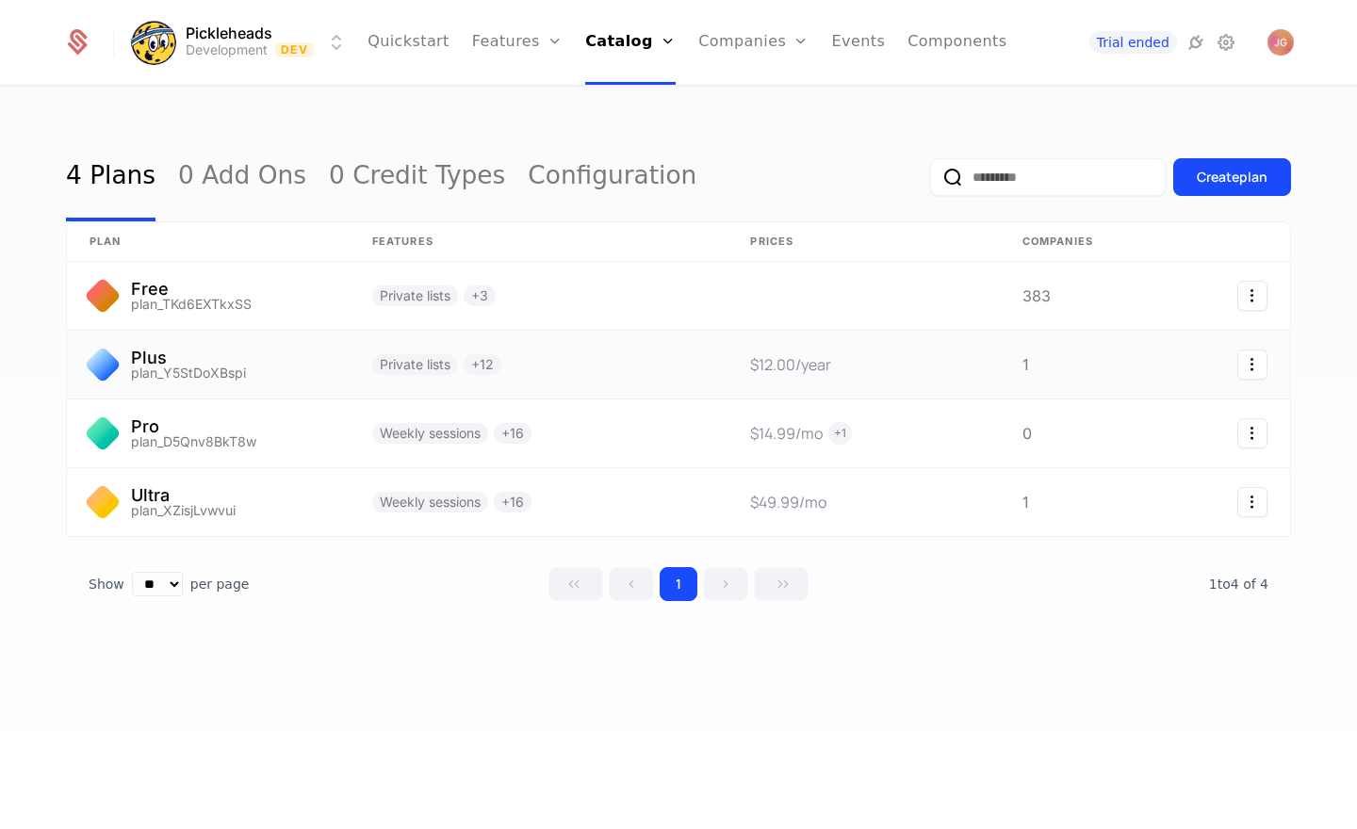
click at [177, 352] on link at bounding box center [208, 365] width 283 height 68
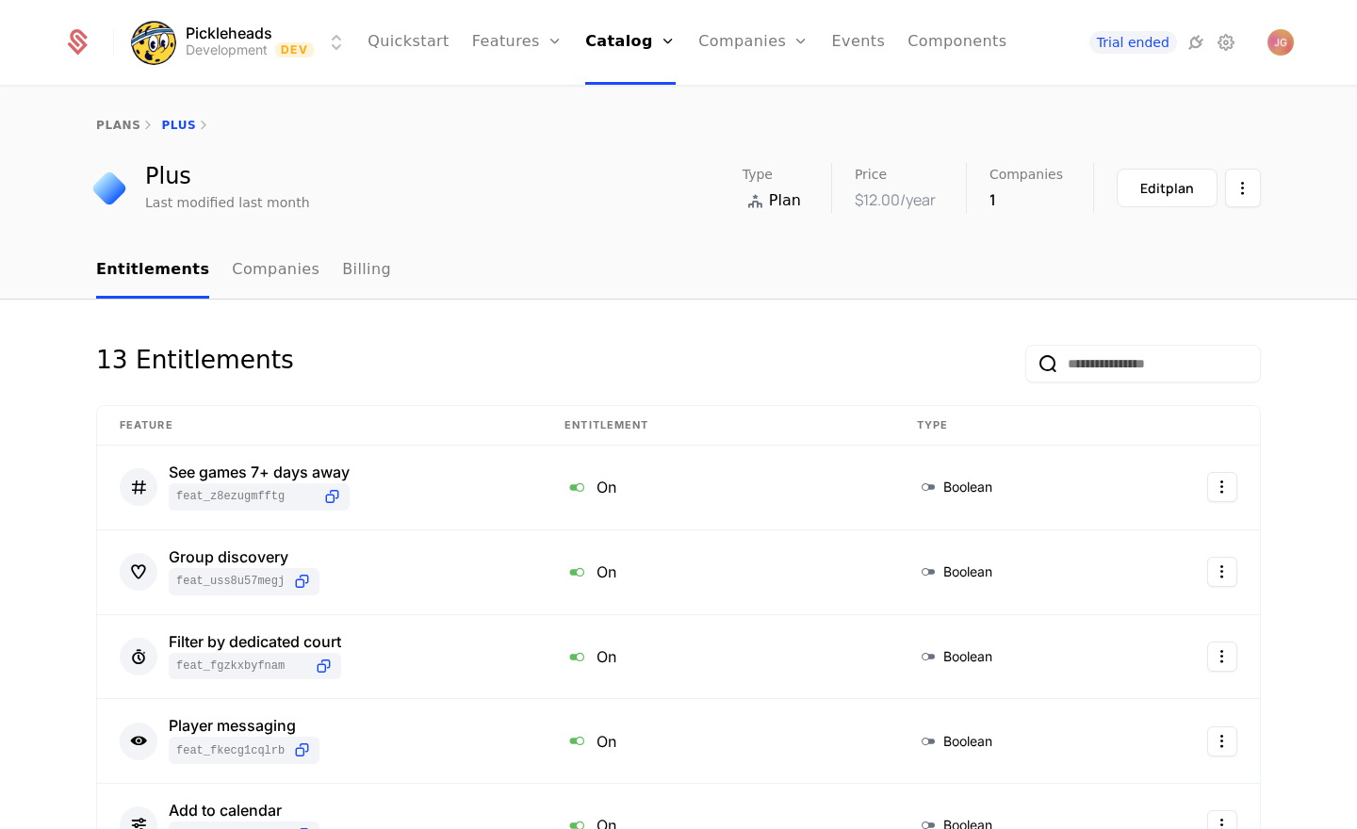
click at [272, 276] on link "Companies" at bounding box center [276, 271] width 88 height 56
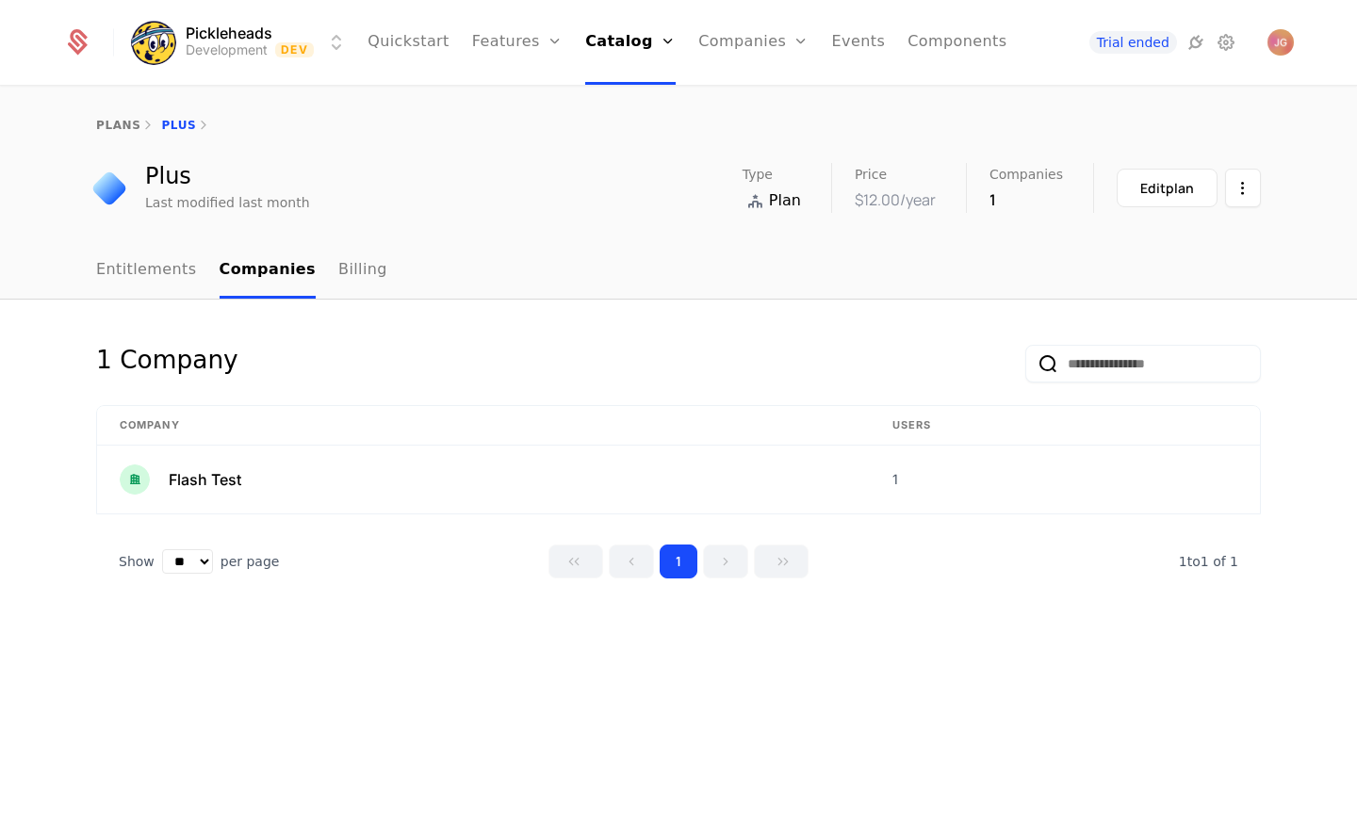
click at [338, 276] on link "Billing" at bounding box center [362, 271] width 49 height 56
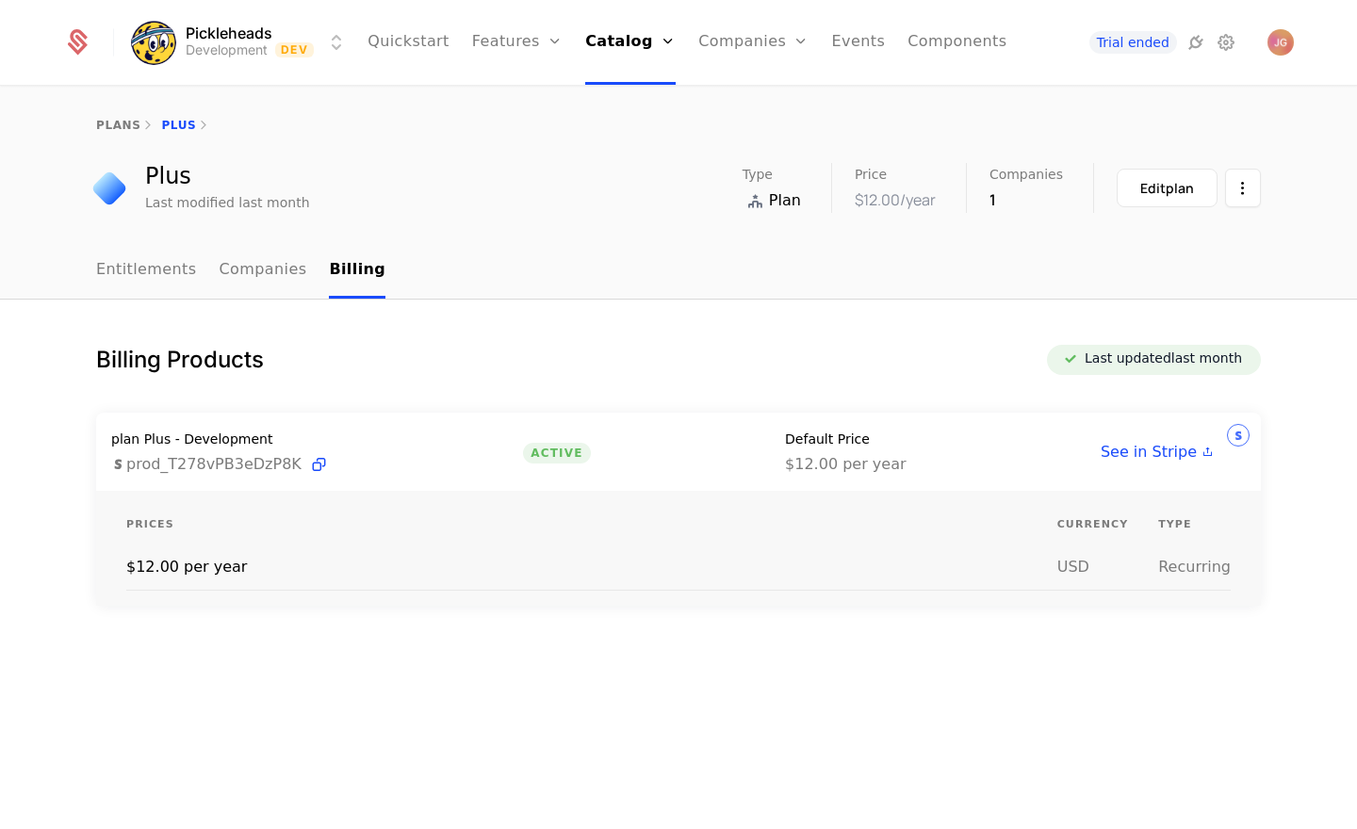
click at [154, 278] on link "Entitlements" at bounding box center [146, 271] width 101 height 56
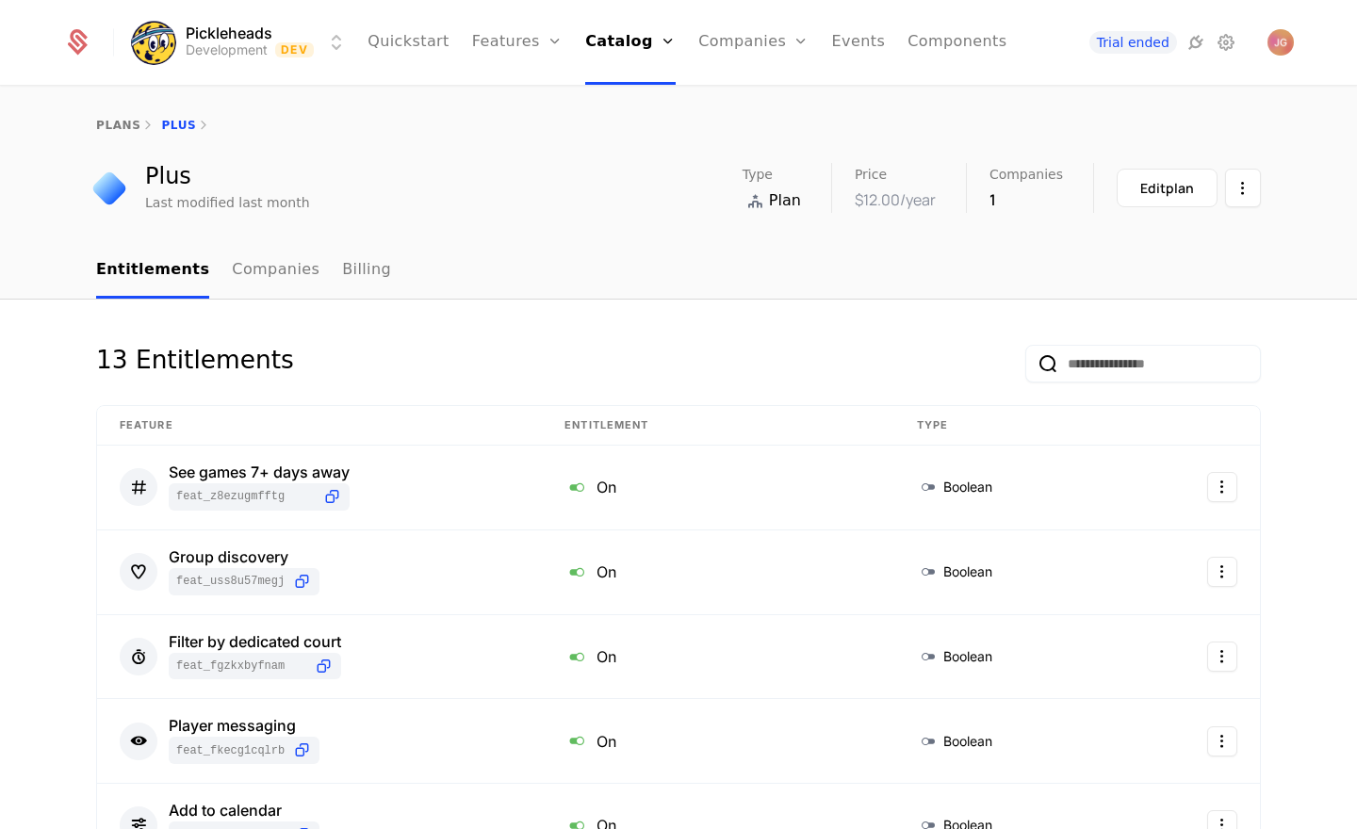
click at [114, 120] on link "plans" at bounding box center [118, 125] width 44 height 13
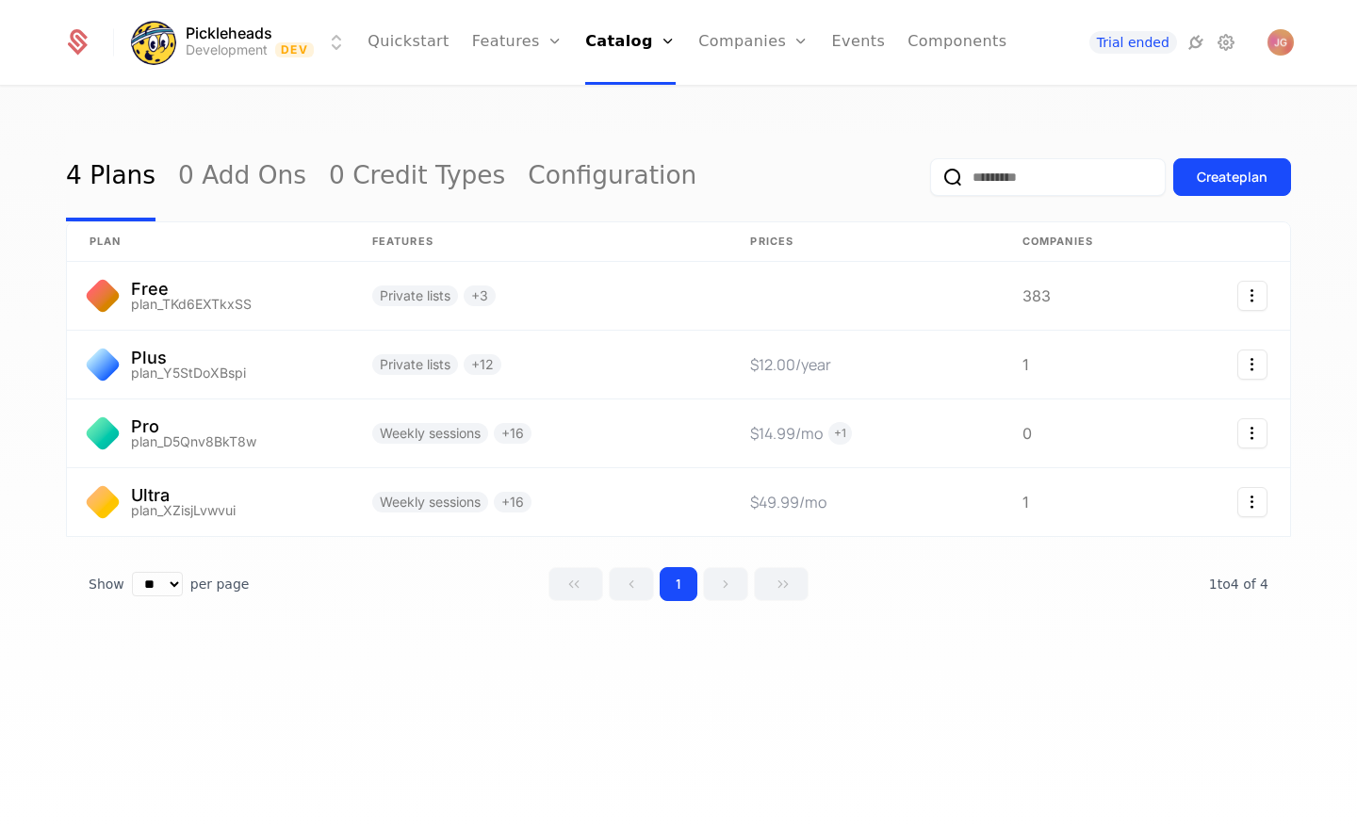
click at [1221, 179] on div "Create plan" at bounding box center [1232, 177] width 71 height 19
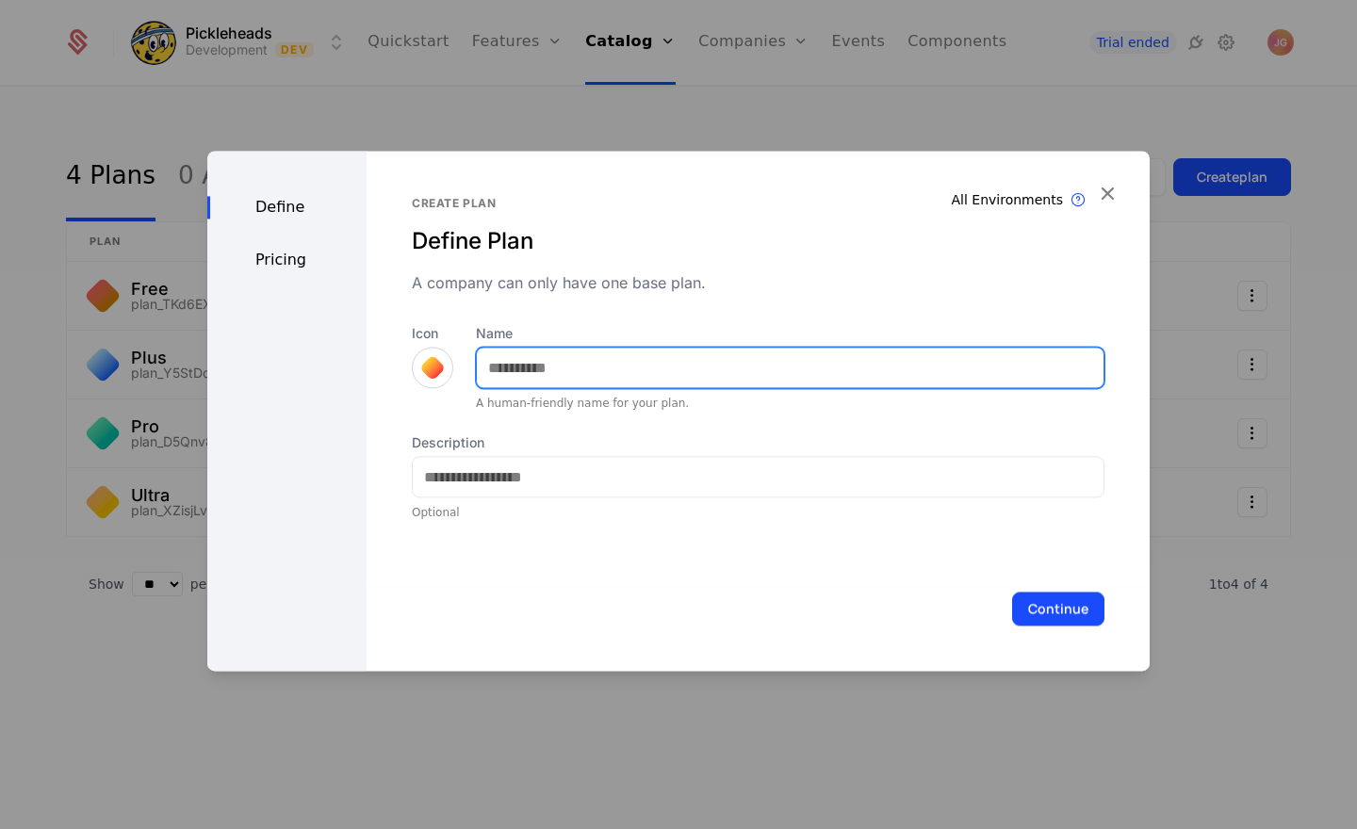
click at [552, 368] on input "Name" at bounding box center [790, 368] width 627 height 40
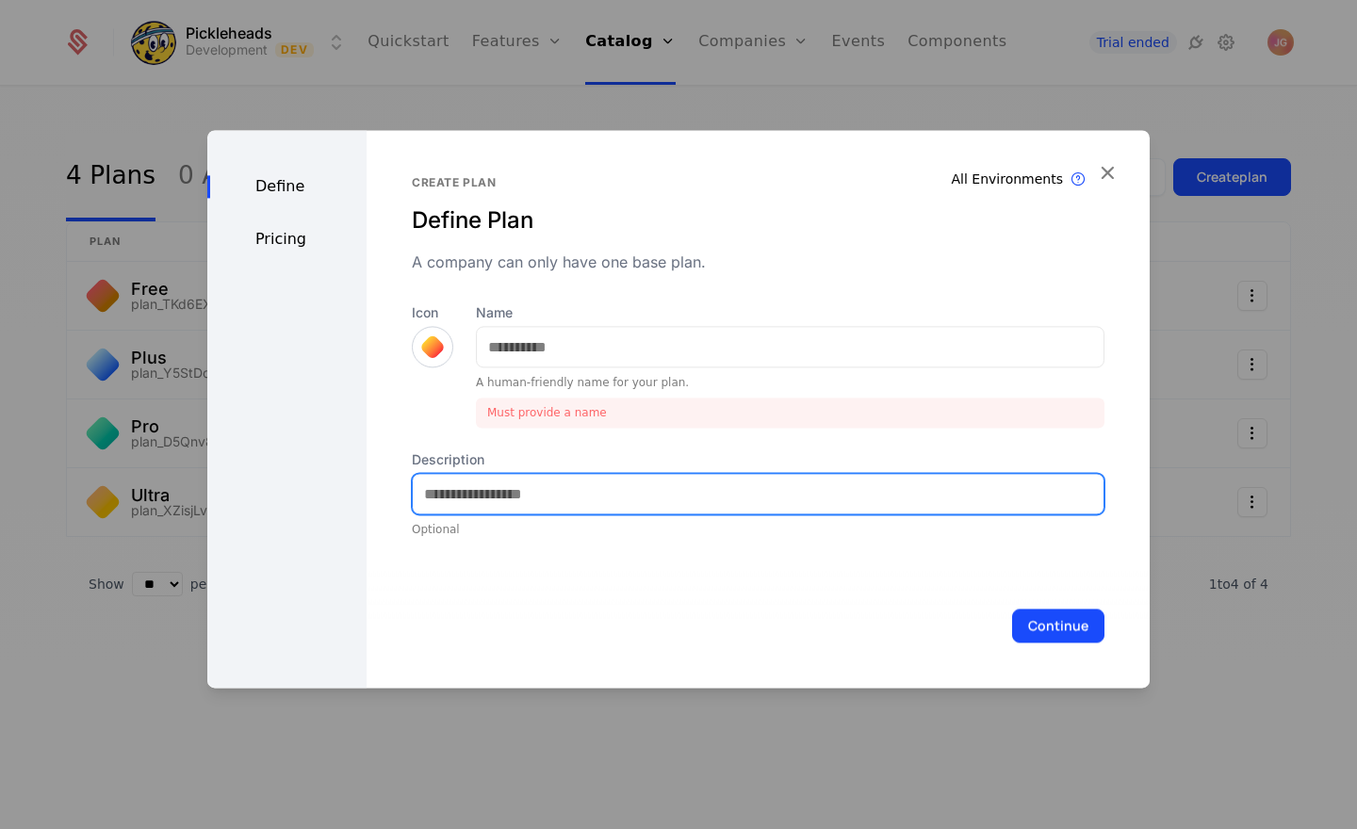
click at [550, 468] on div "Description Optional" at bounding box center [758, 493] width 693 height 87
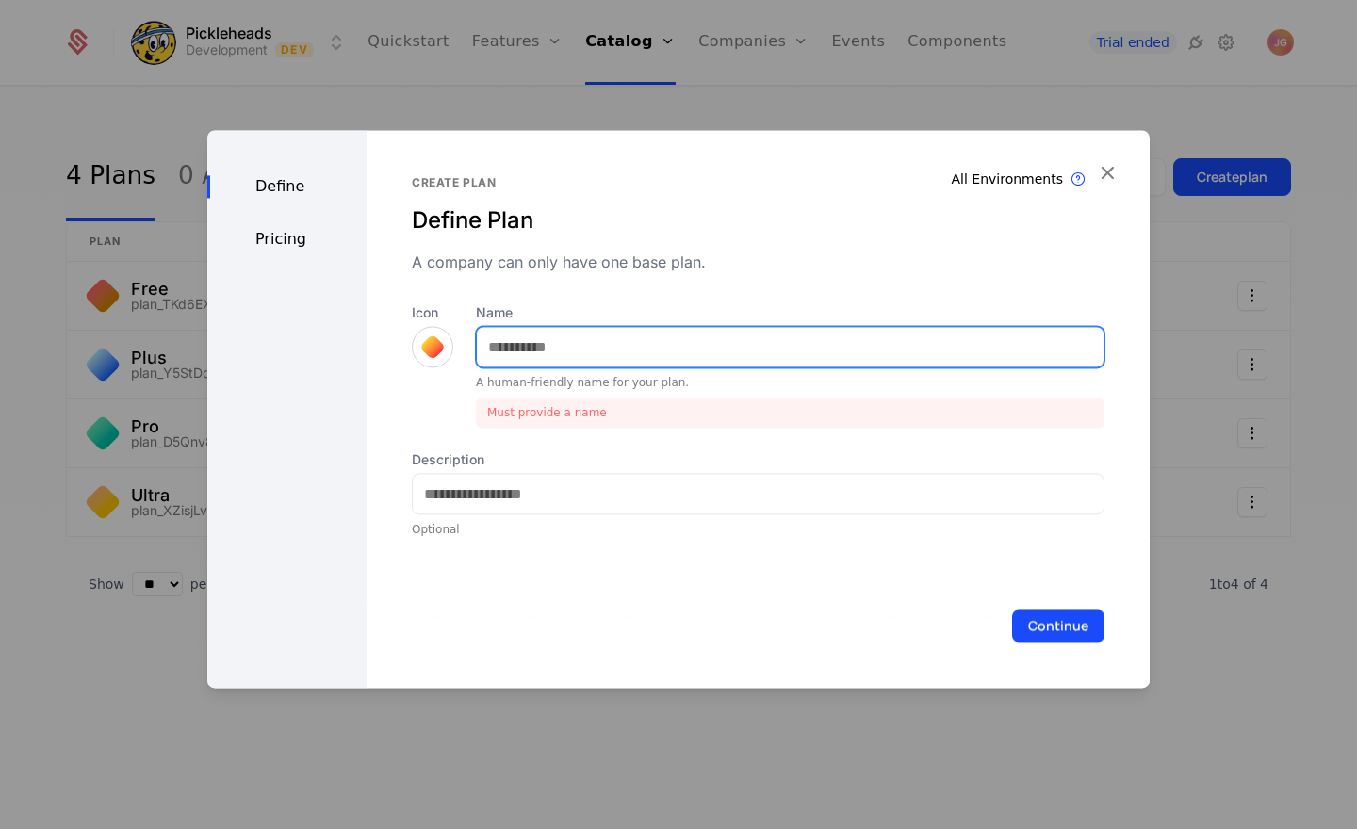
click at [527, 346] on input "Name" at bounding box center [790, 347] width 627 height 40
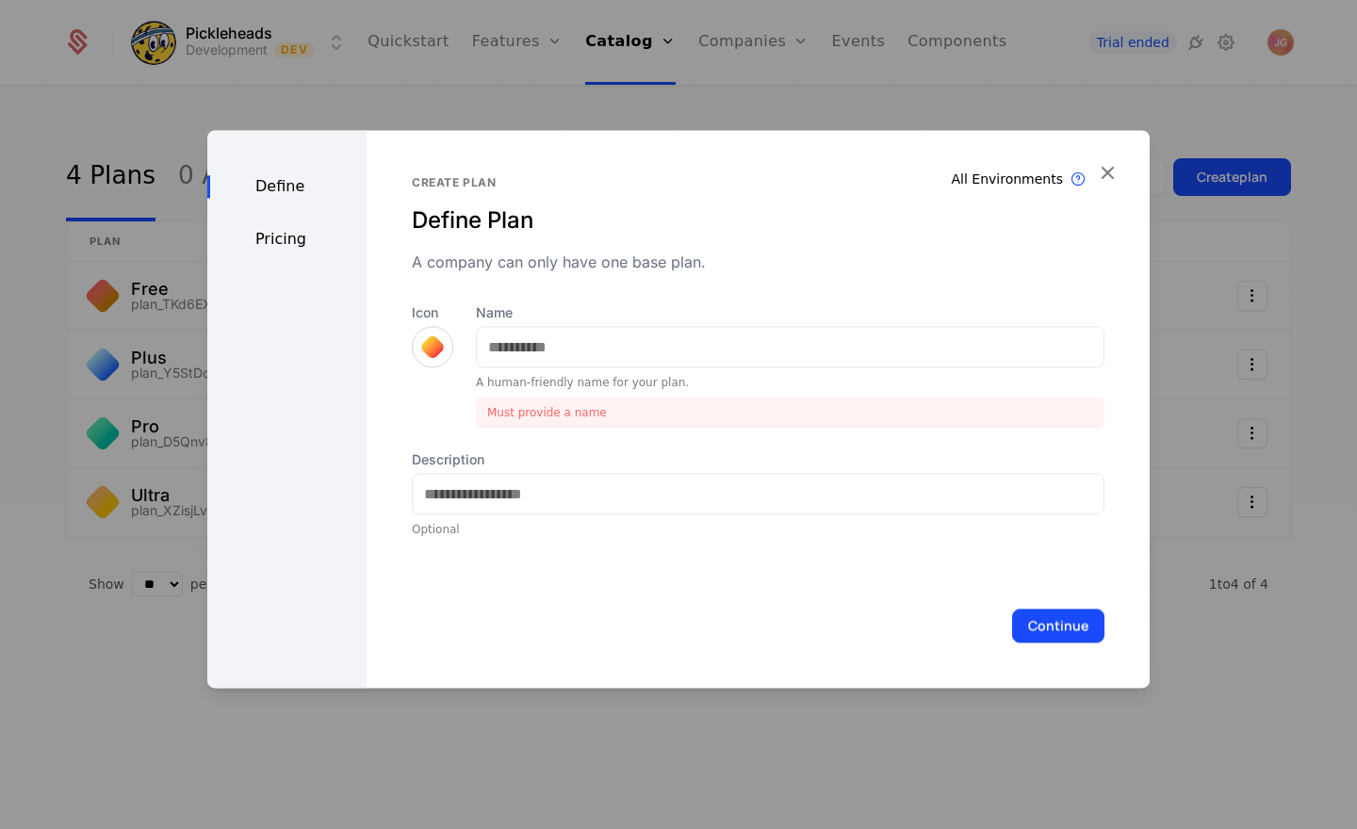
click at [278, 231] on div "Pricing" at bounding box center [286, 239] width 159 height 23
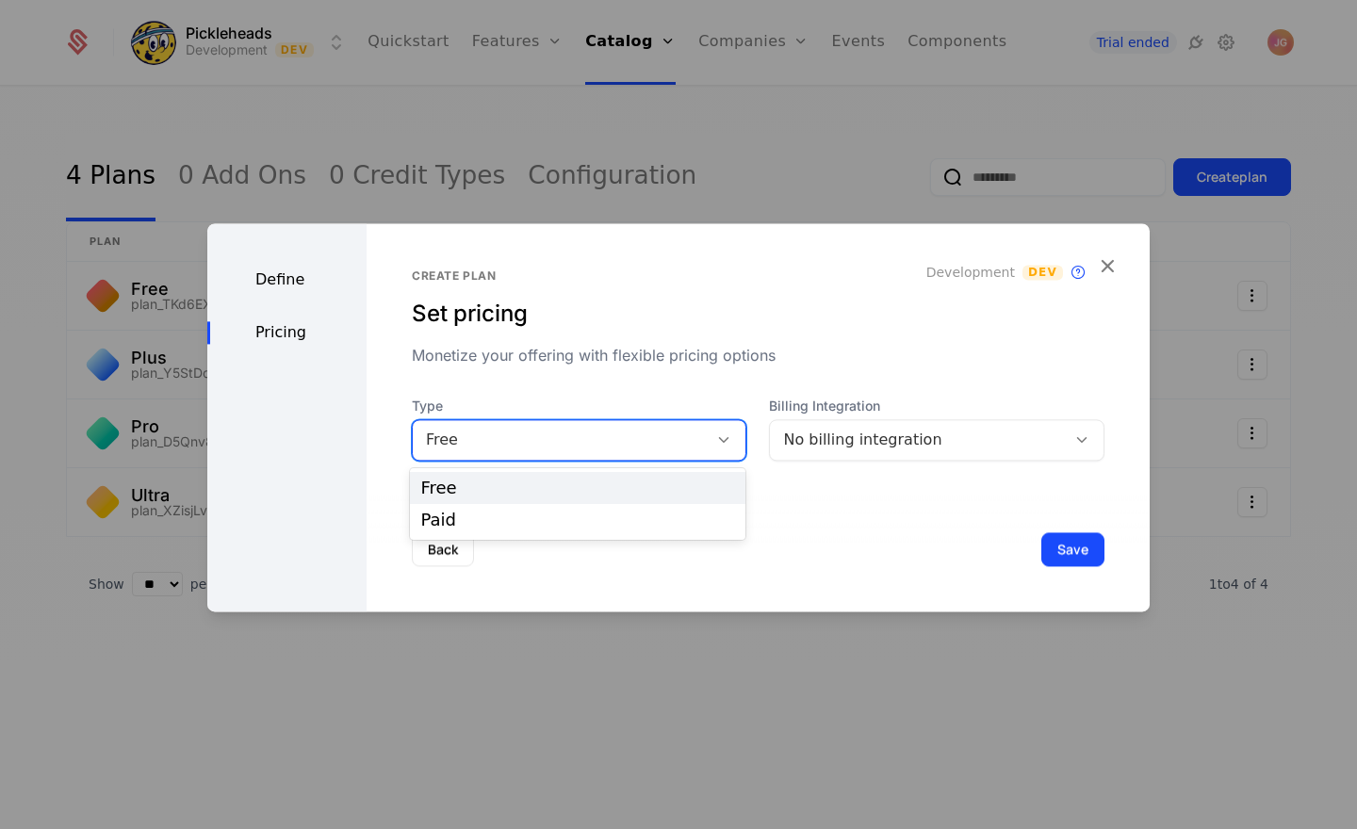
click at [726, 442] on icon at bounding box center [723, 440] width 17 height 17
click at [719, 517] on div "Paid" at bounding box center [578, 520] width 314 height 17
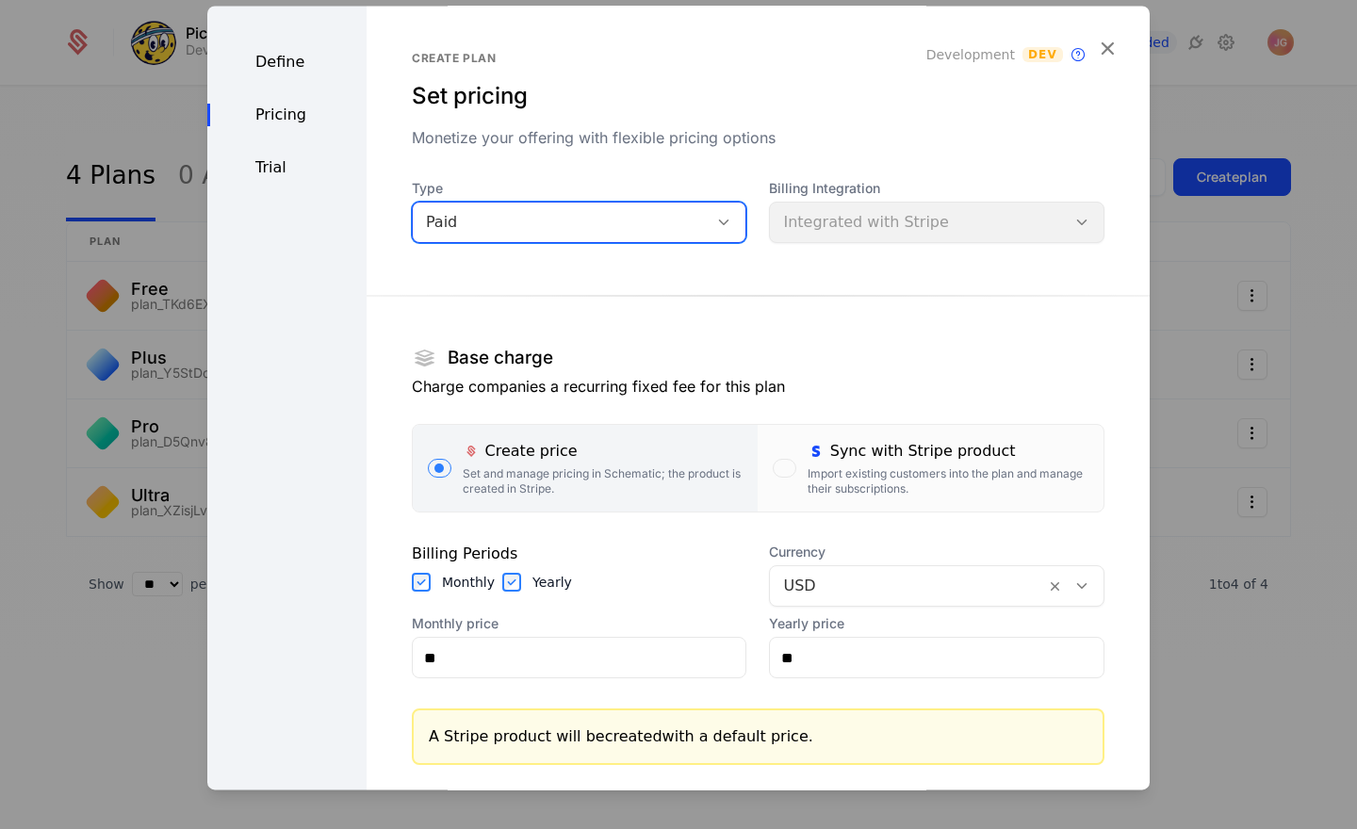
click at [898, 233] on div "Billing Integration Integrated with Stripe" at bounding box center [936, 211] width 335 height 64
click at [713, 231] on div at bounding box center [724, 222] width 32 height 21
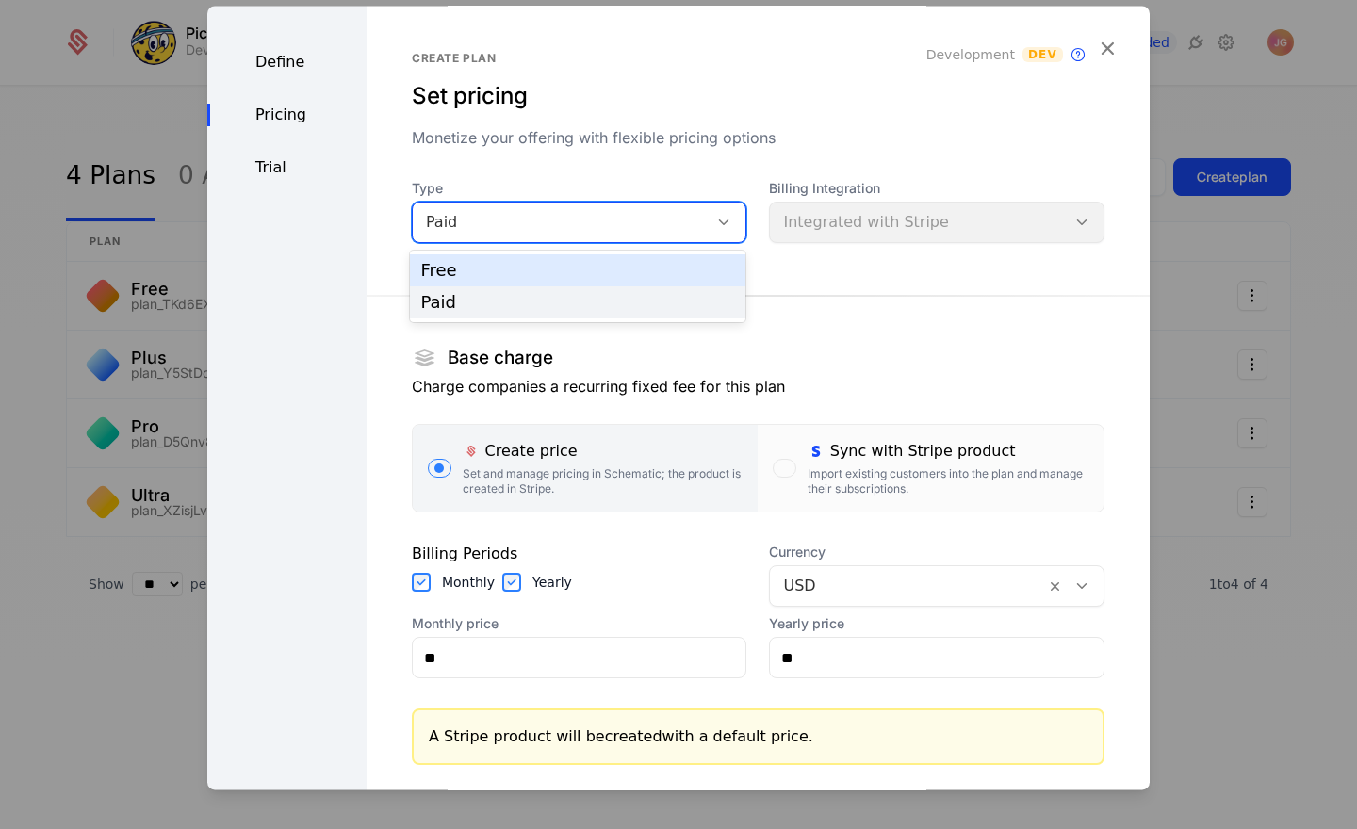
click at [690, 270] on div "Free" at bounding box center [578, 270] width 314 height 17
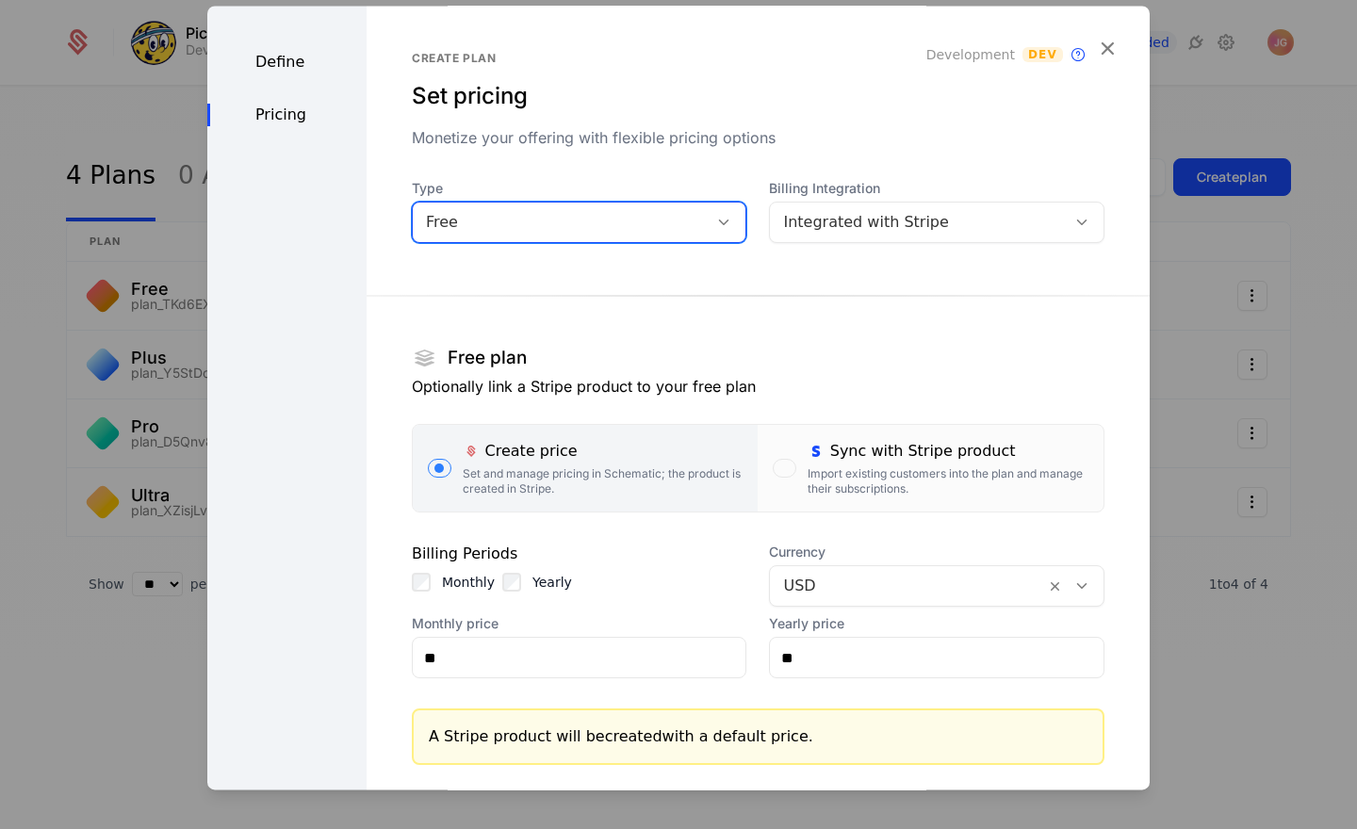
click at [668, 278] on section "Free plan Optionally link a Stripe product to your free plan Create price Set a…" at bounding box center [758, 538] width 693 height 545
click at [1115, 43] on icon "button" at bounding box center [1107, 48] width 25 height 25
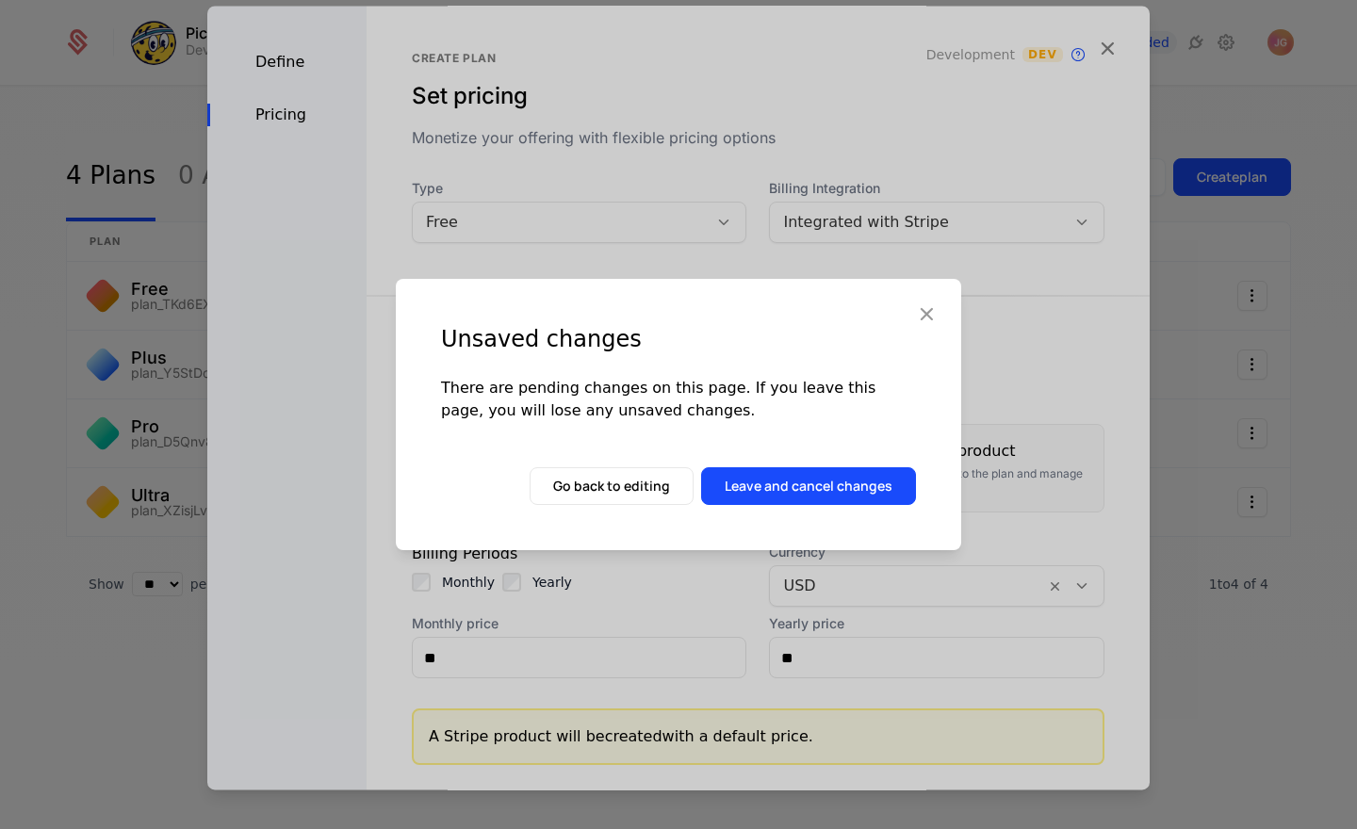
click at [752, 492] on button "Leave and cancel changes" at bounding box center [808, 486] width 215 height 38
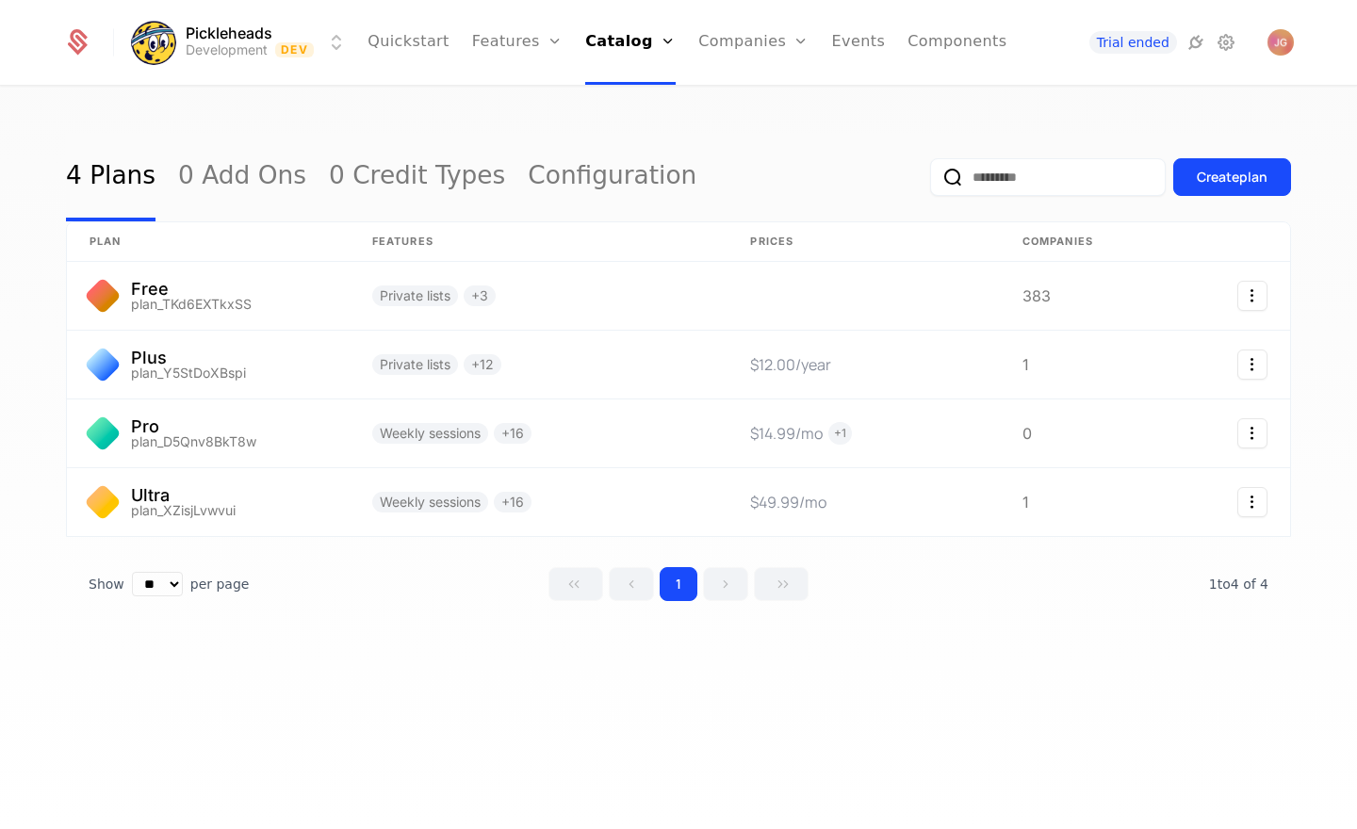
click at [1192, 171] on button "Create plan" at bounding box center [1232, 177] width 118 height 38
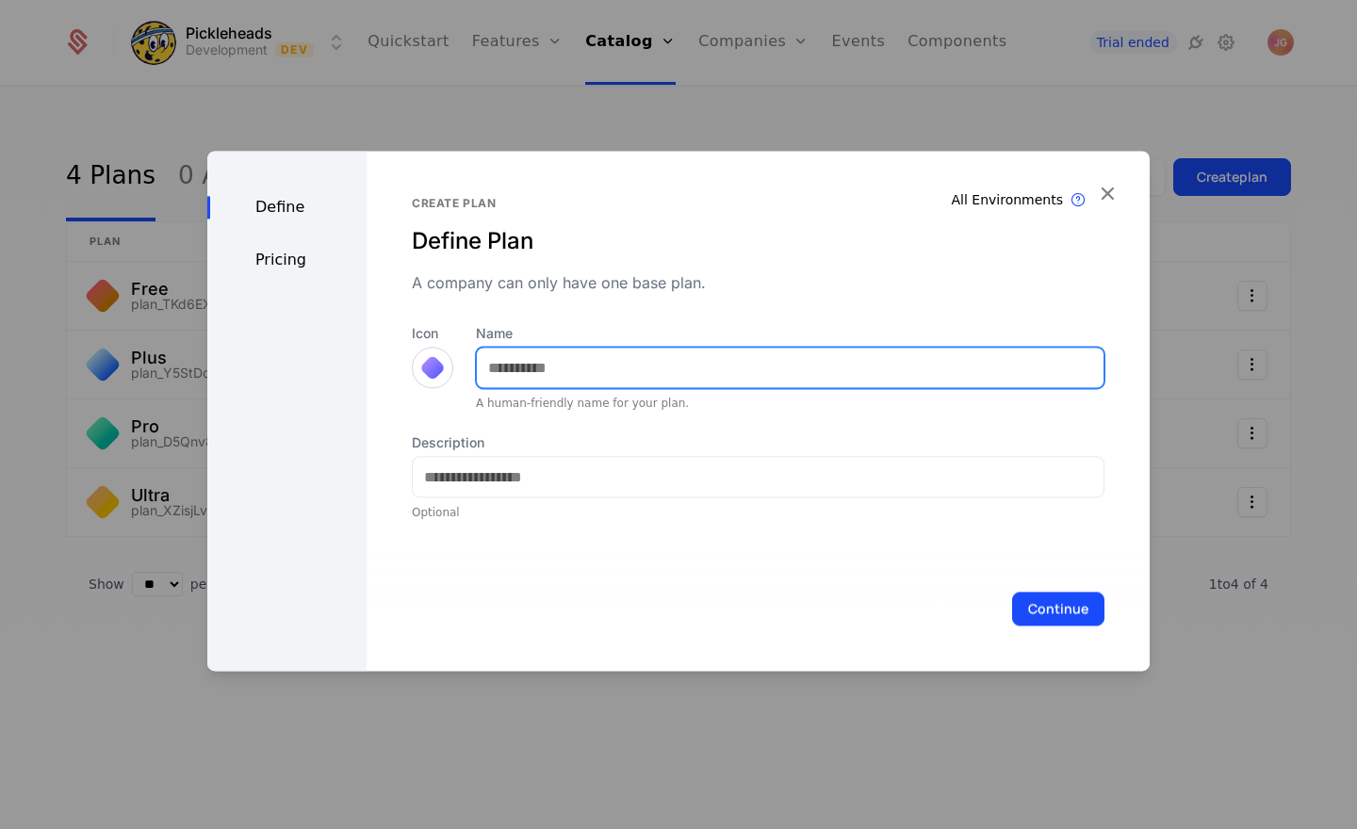
click at [573, 371] on input "Name" at bounding box center [790, 368] width 627 height 40
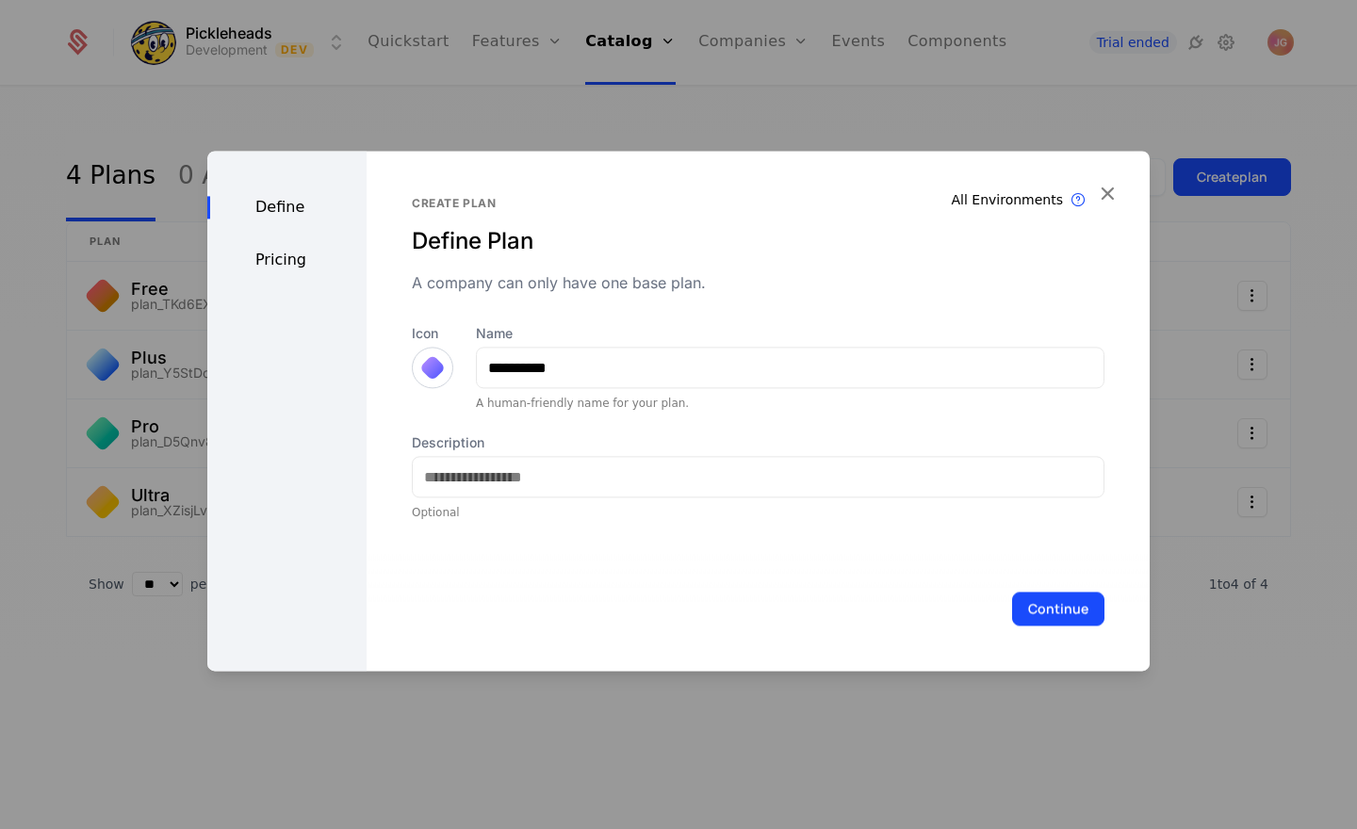
click at [691, 282] on div "A company can only have one base plan." at bounding box center [758, 282] width 693 height 23
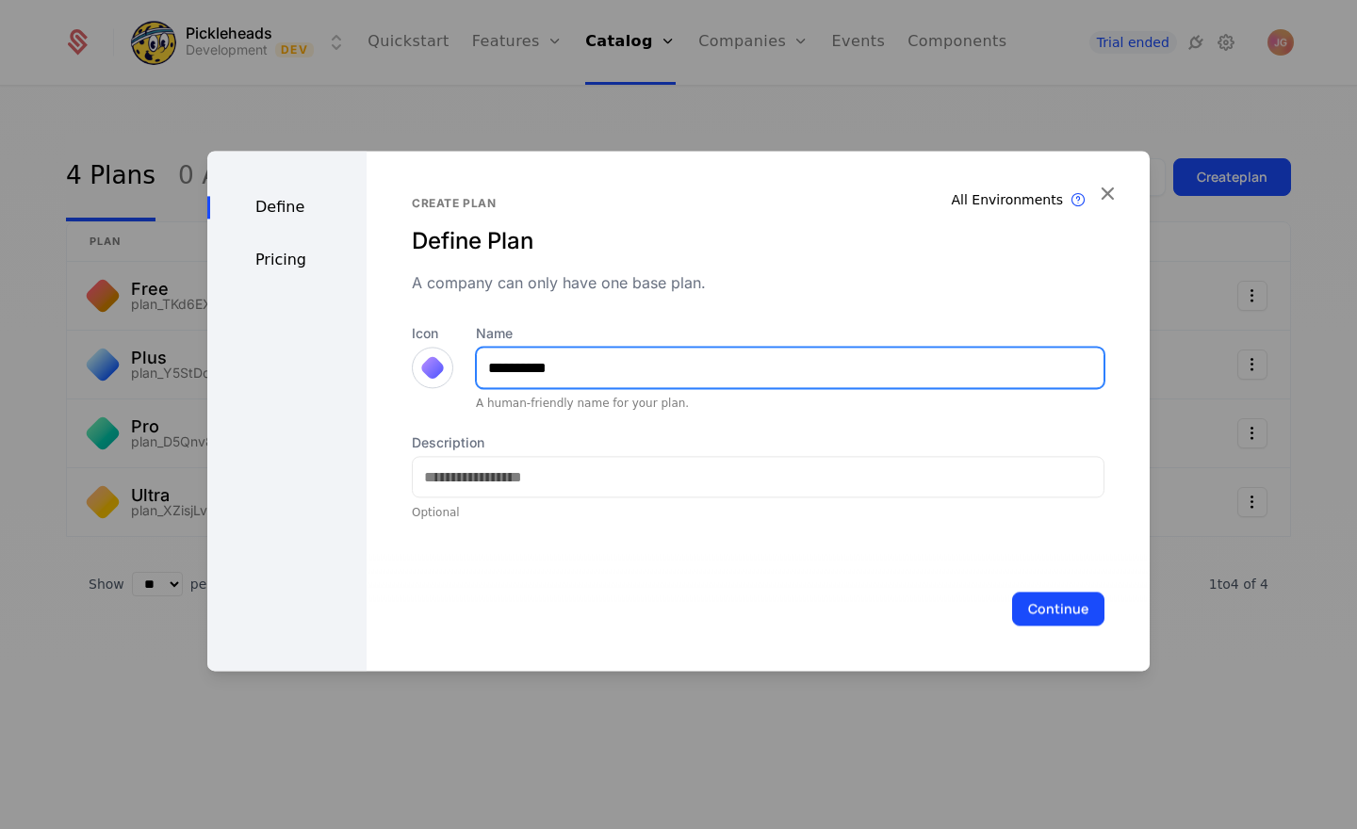
click at [521, 367] on input "**********" at bounding box center [790, 368] width 627 height 40
type input "**********"
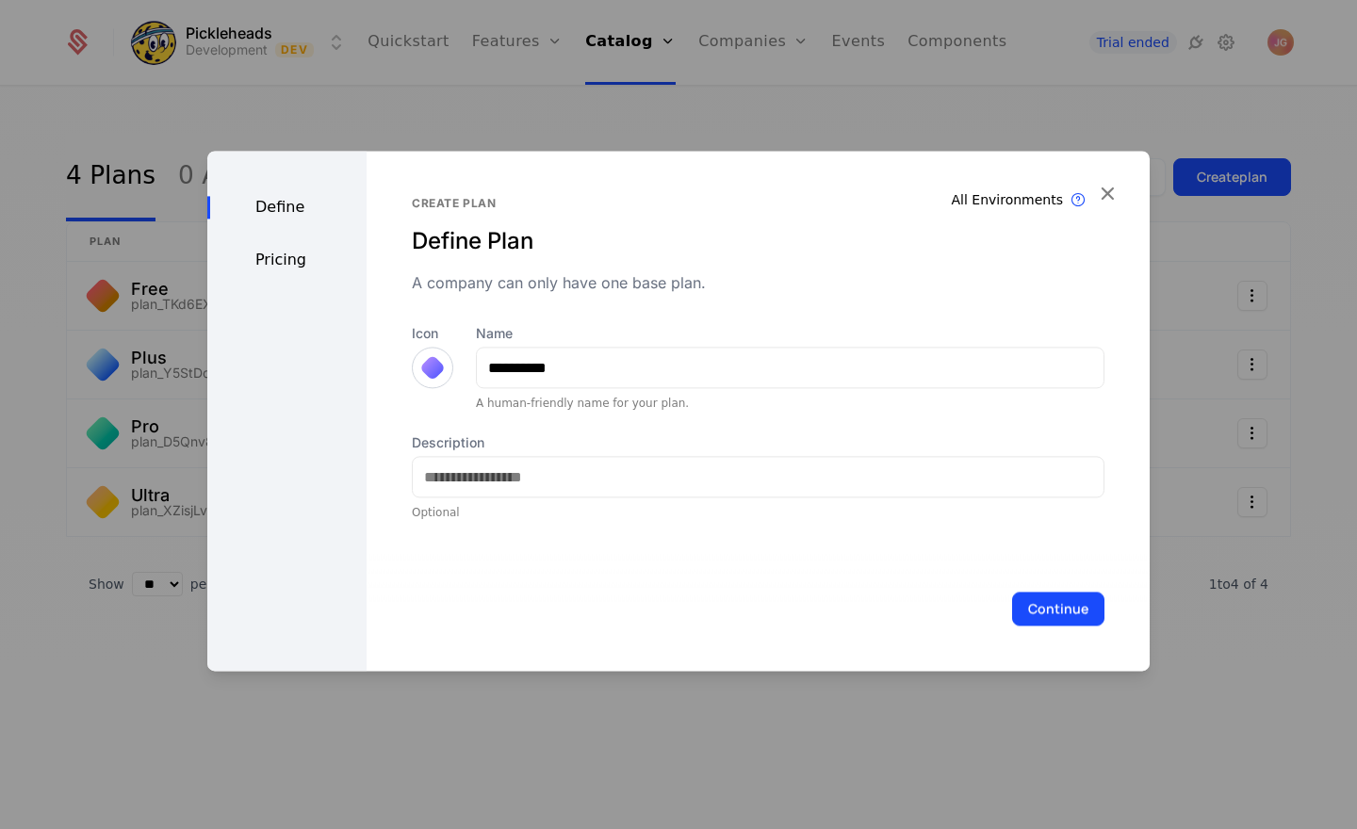
click at [607, 292] on div "A company can only have one base plan." at bounding box center [758, 282] width 693 height 23
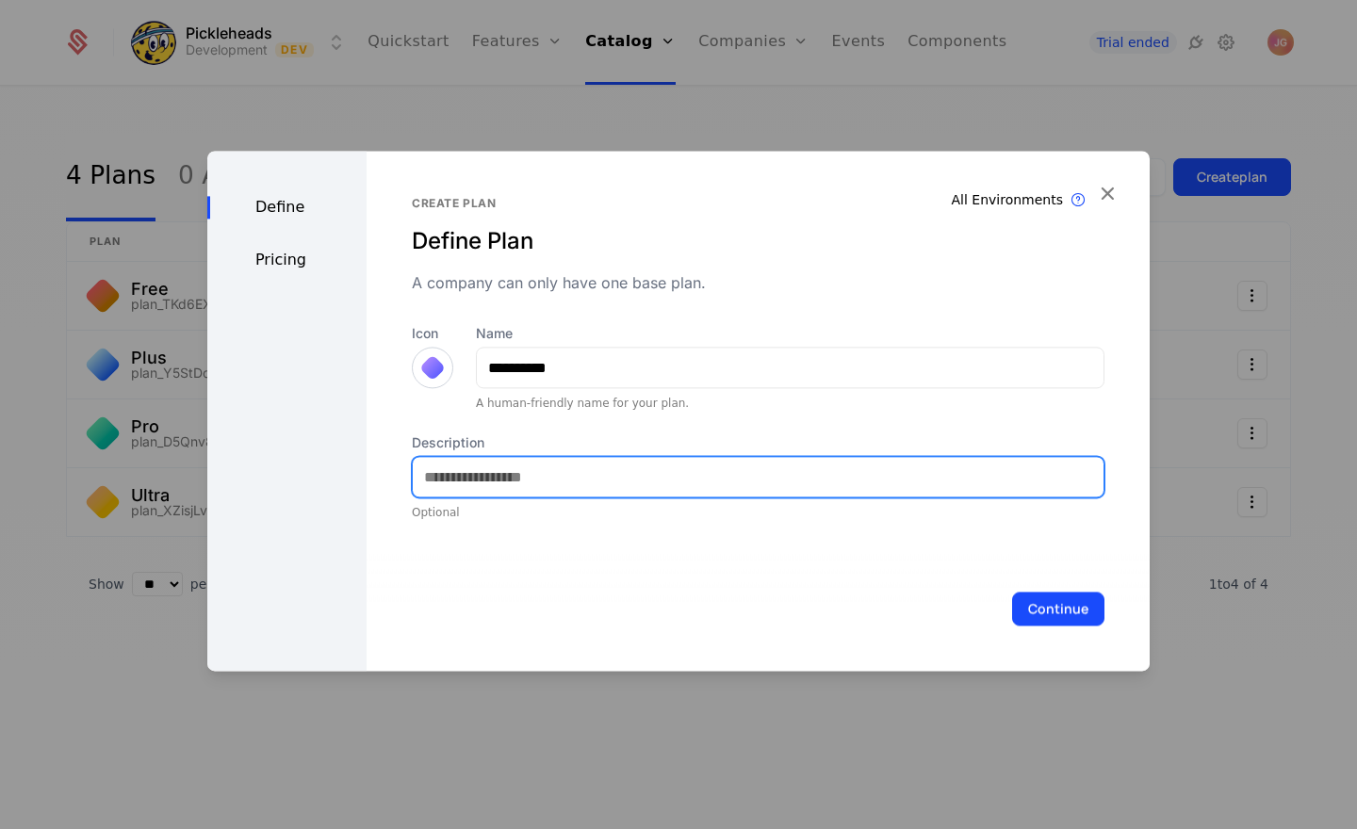
click at [583, 483] on input "Description" at bounding box center [758, 477] width 691 height 40
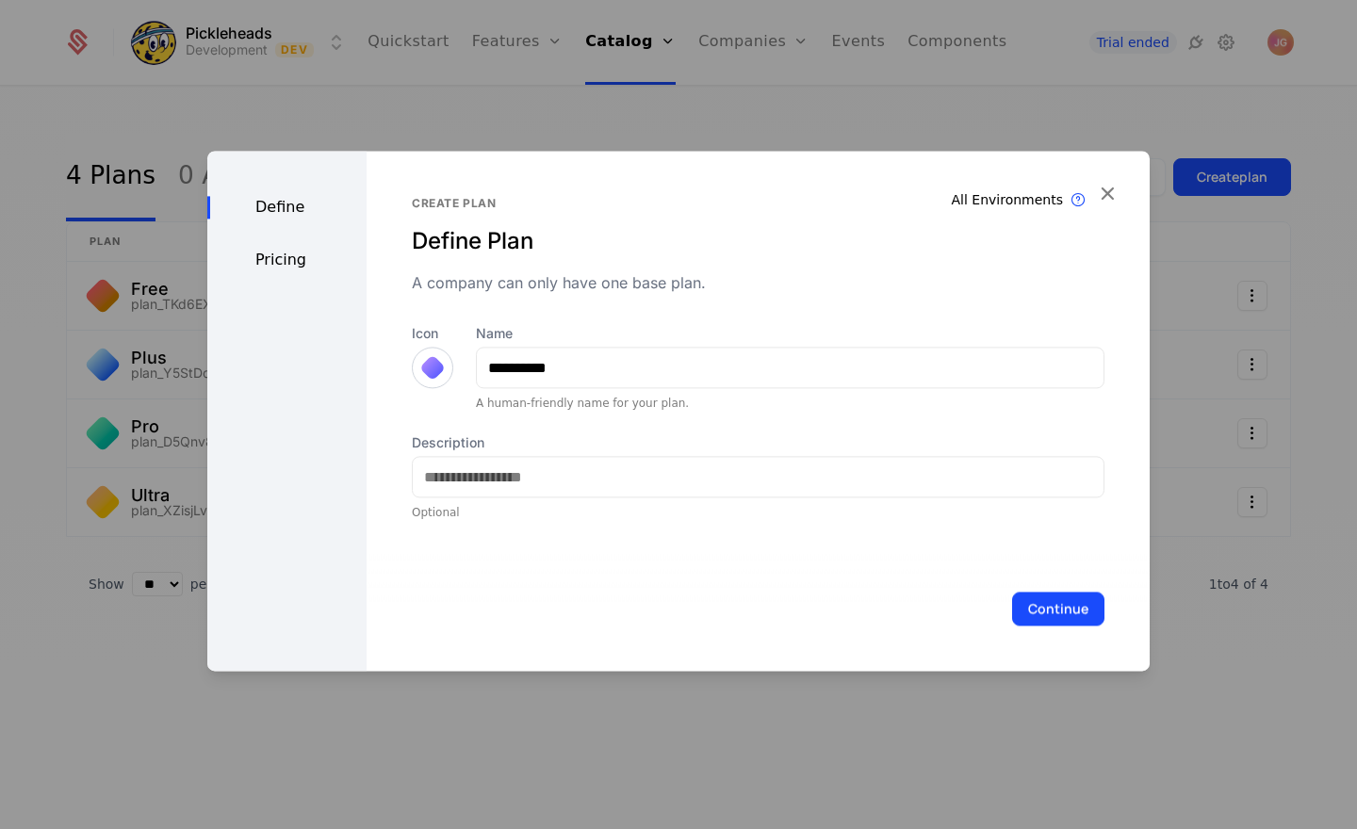
click at [1062, 607] on button "Continue" at bounding box center [1058, 609] width 92 height 34
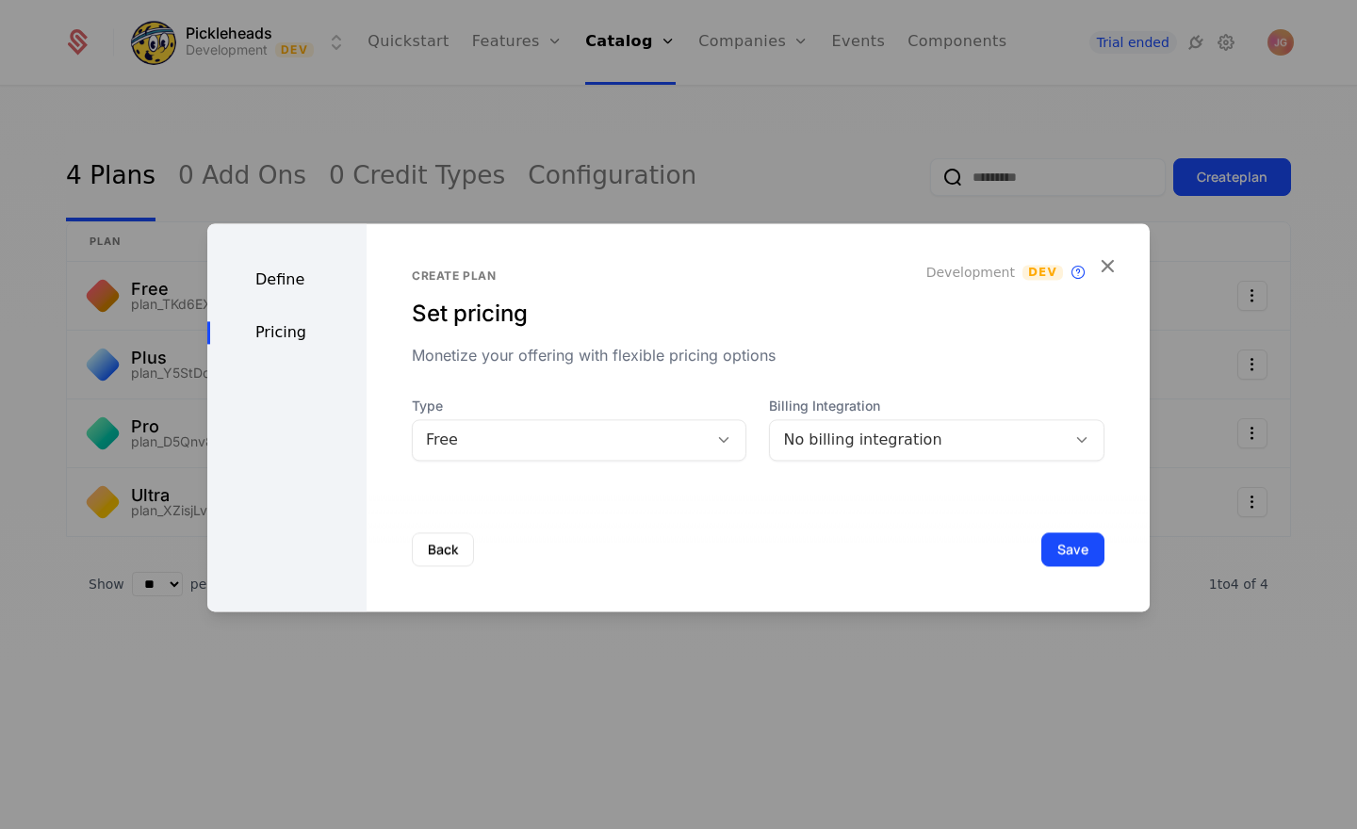
click at [872, 446] on div "No billing integration" at bounding box center [918, 440] width 270 height 23
click at [732, 389] on div "Create plan Set pricing Monetize your offering with flexible pricing options De…" at bounding box center [758, 365] width 693 height 192
click at [729, 441] on icon at bounding box center [723, 440] width 17 height 17
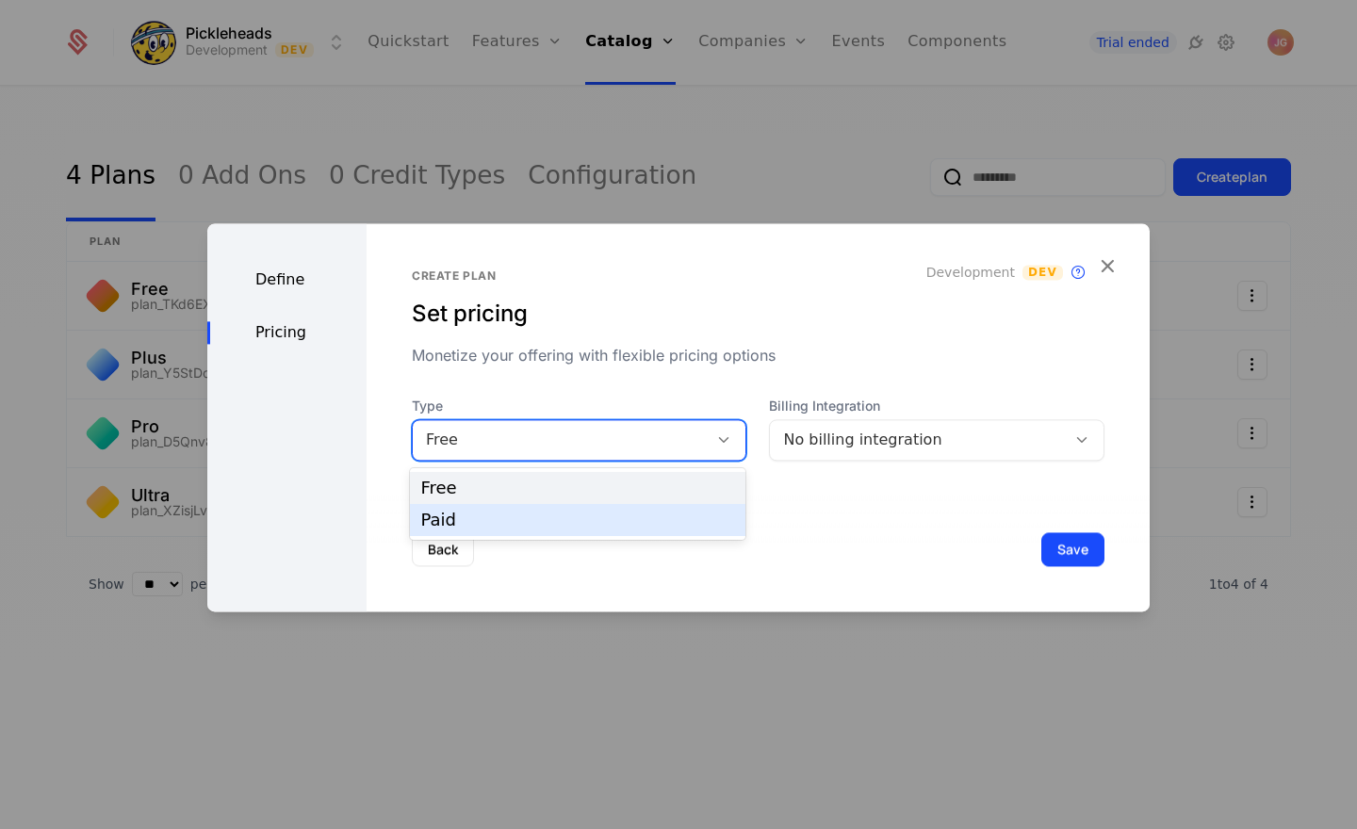
click at [715, 514] on div "Paid" at bounding box center [578, 520] width 314 height 17
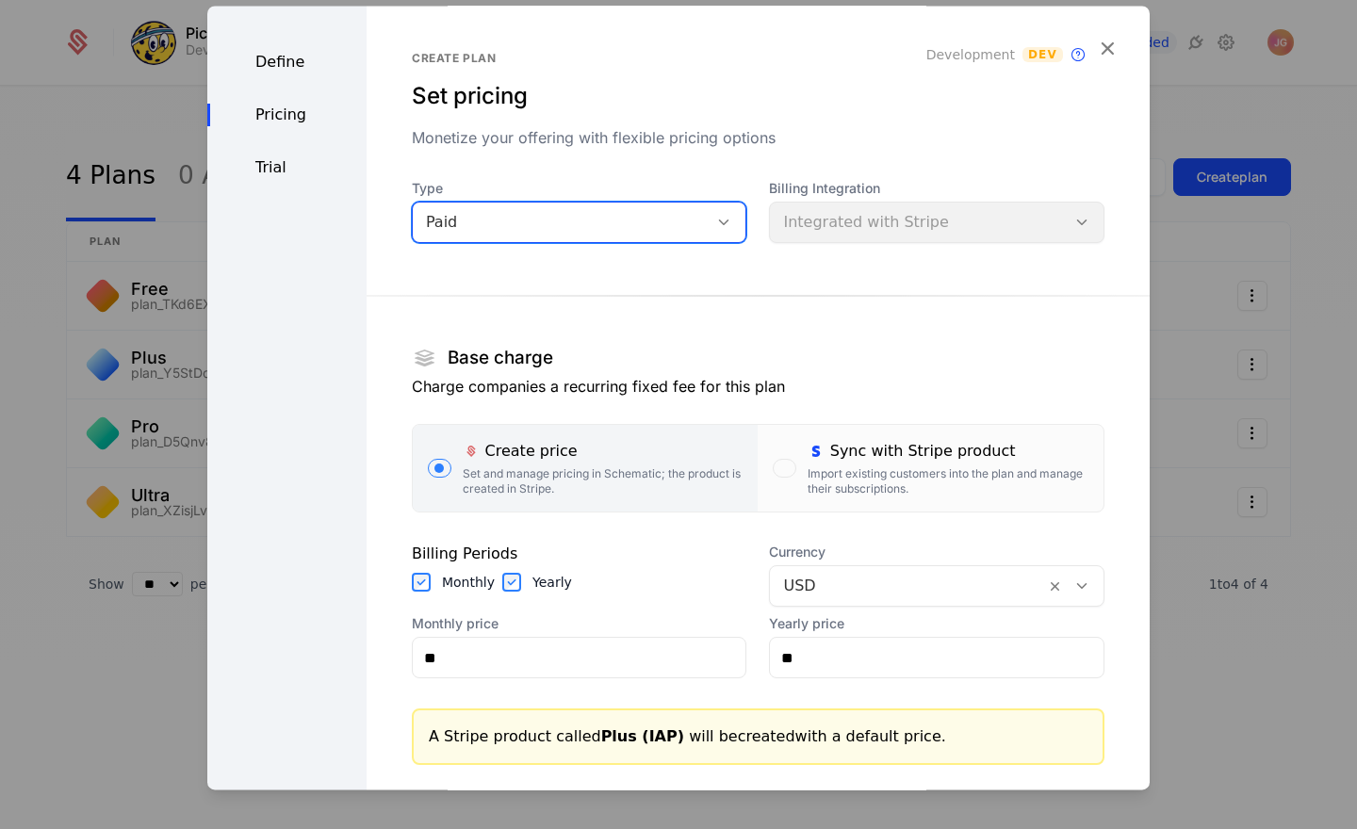
click at [874, 223] on div "Billing Integration Integrated with Stripe" at bounding box center [936, 211] width 335 height 64
click at [716, 230] on icon at bounding box center [723, 222] width 17 height 17
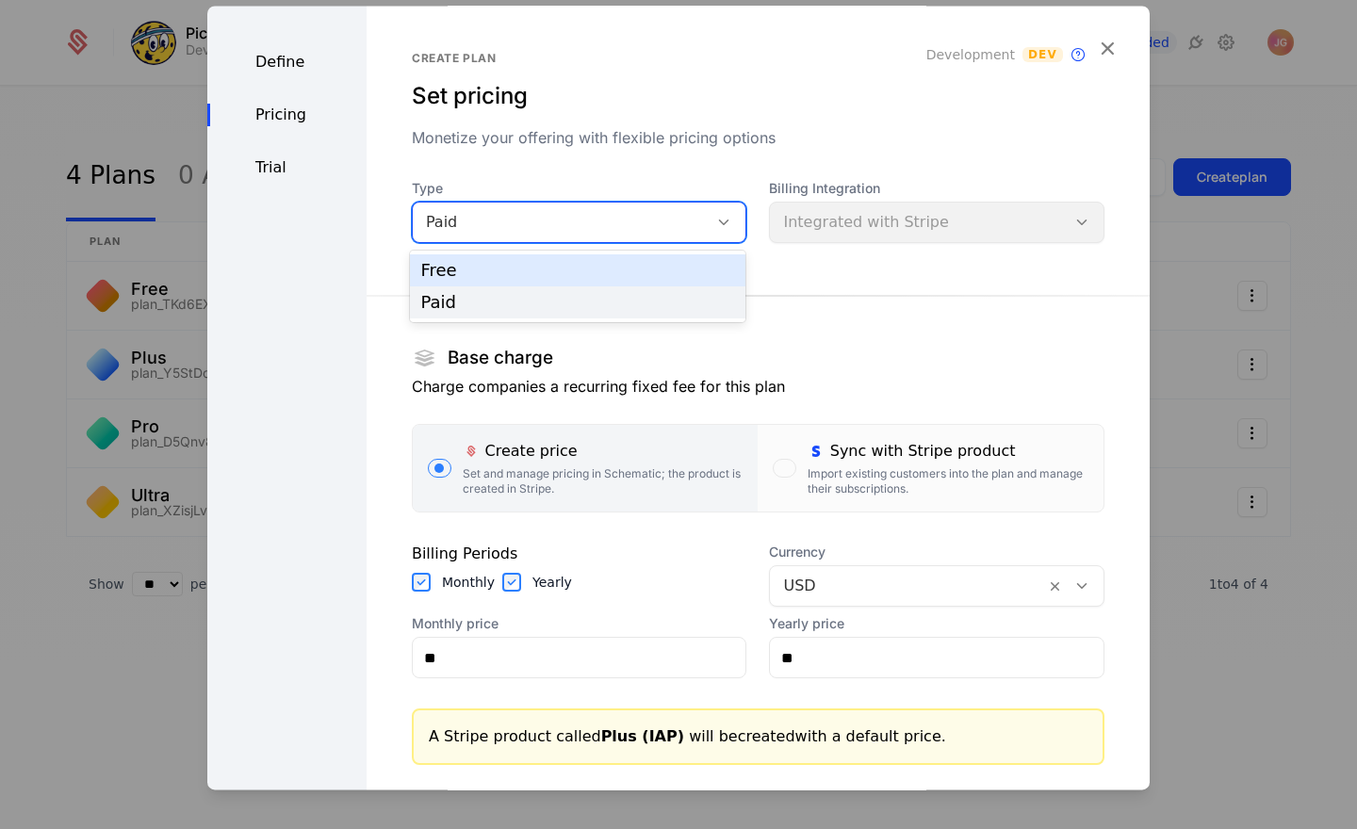
click at [695, 267] on div "Free" at bounding box center [578, 270] width 314 height 17
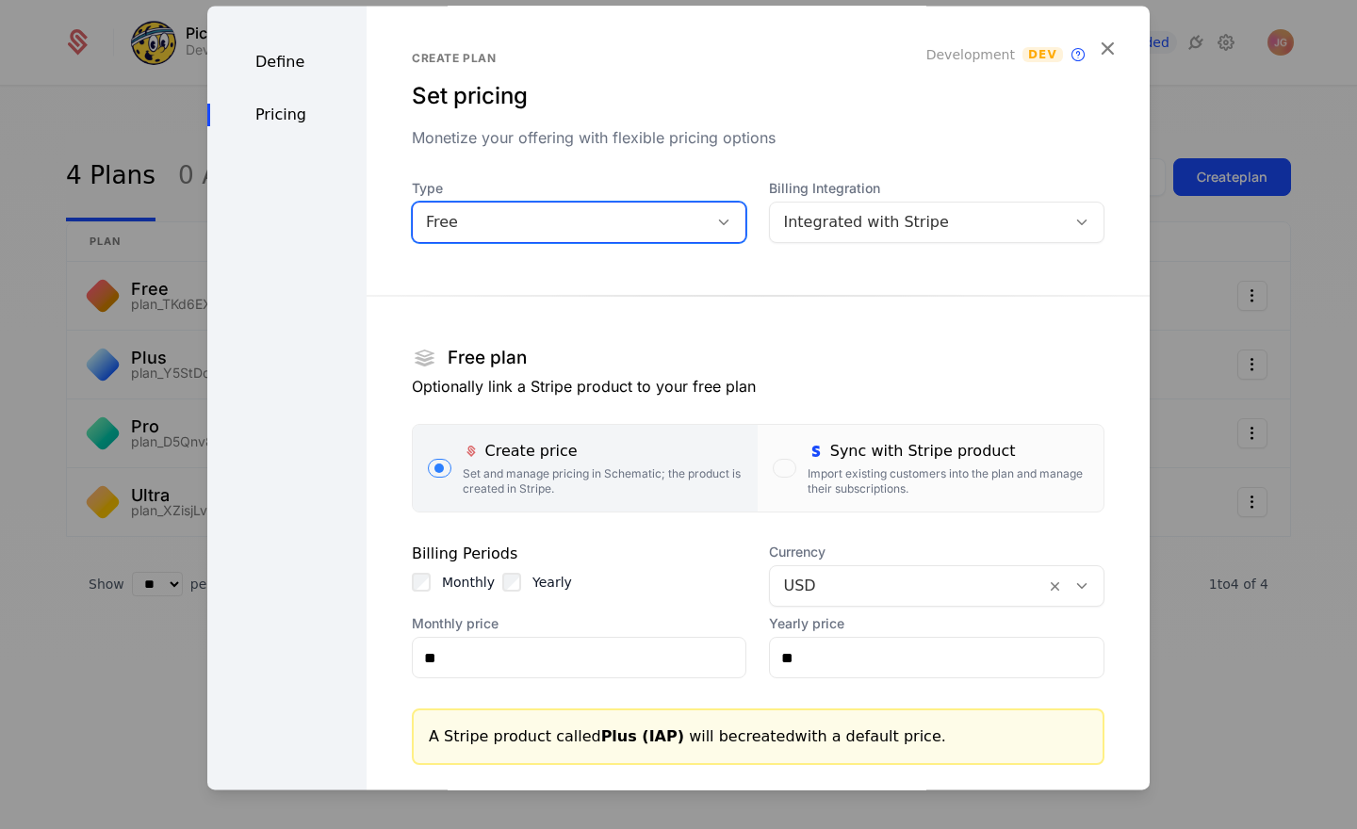
click at [736, 266] on section "Free plan Optionally link a Stripe product to your free plan Create price Set a…" at bounding box center [758, 538] width 693 height 545
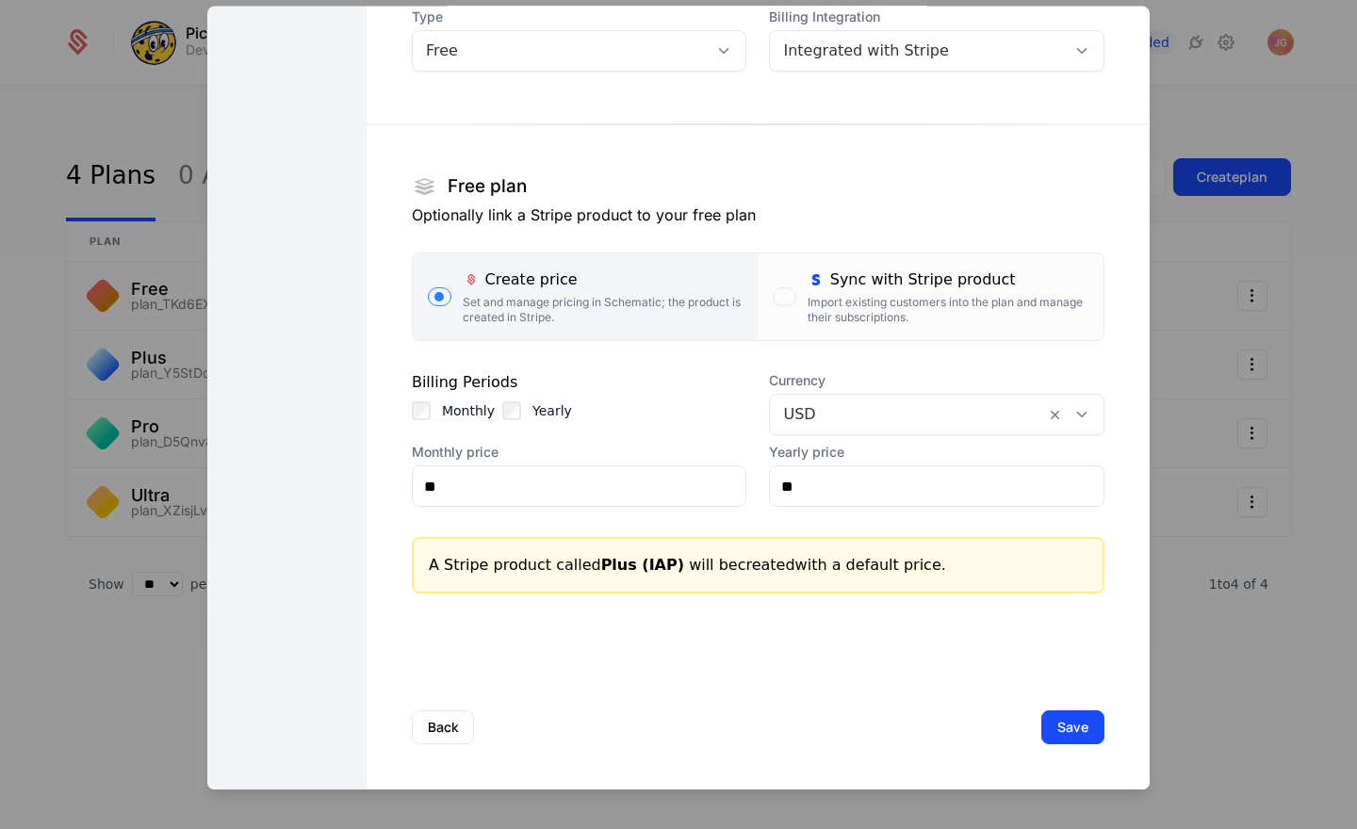
click at [444, 736] on button "Back" at bounding box center [443, 728] width 62 height 34
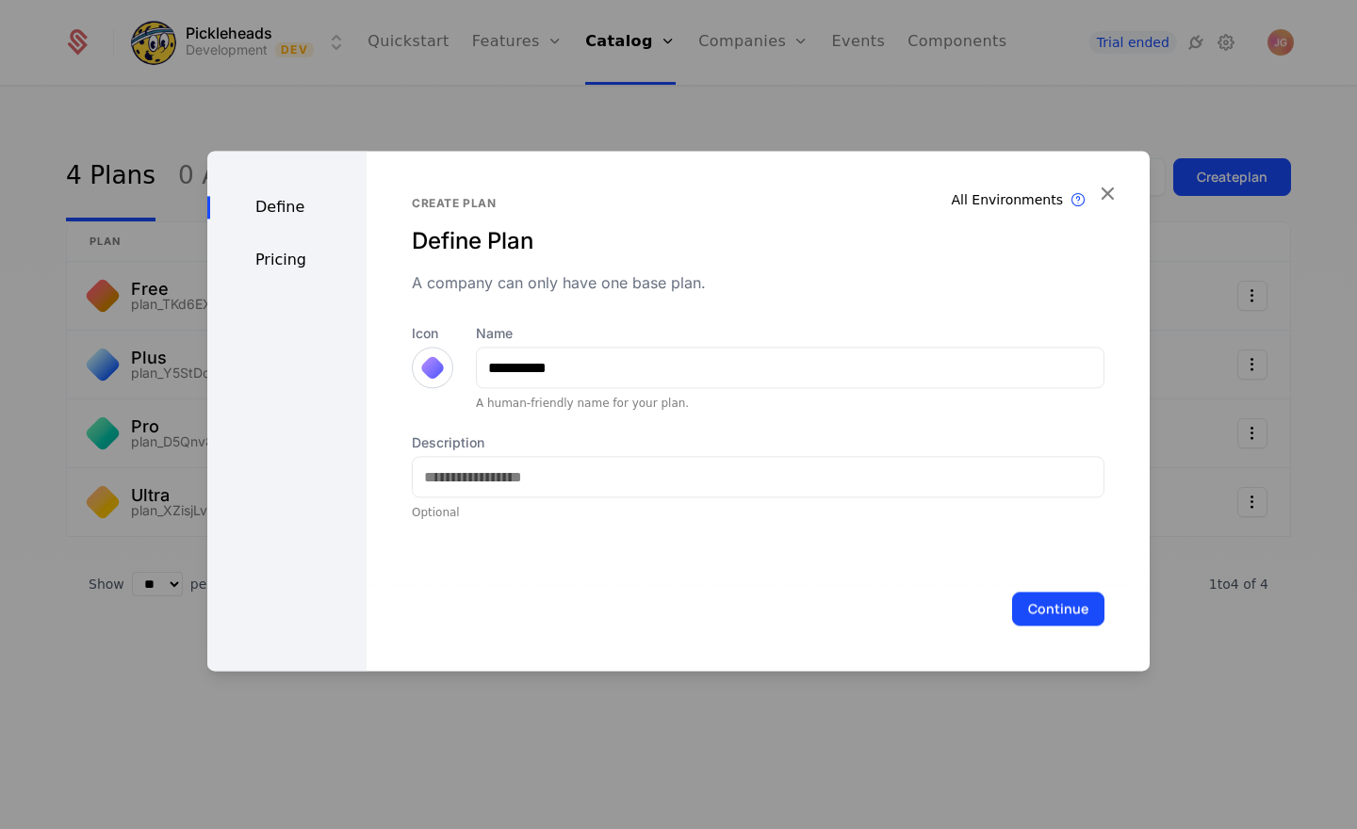
click at [1036, 612] on button "Continue" at bounding box center [1058, 609] width 92 height 34
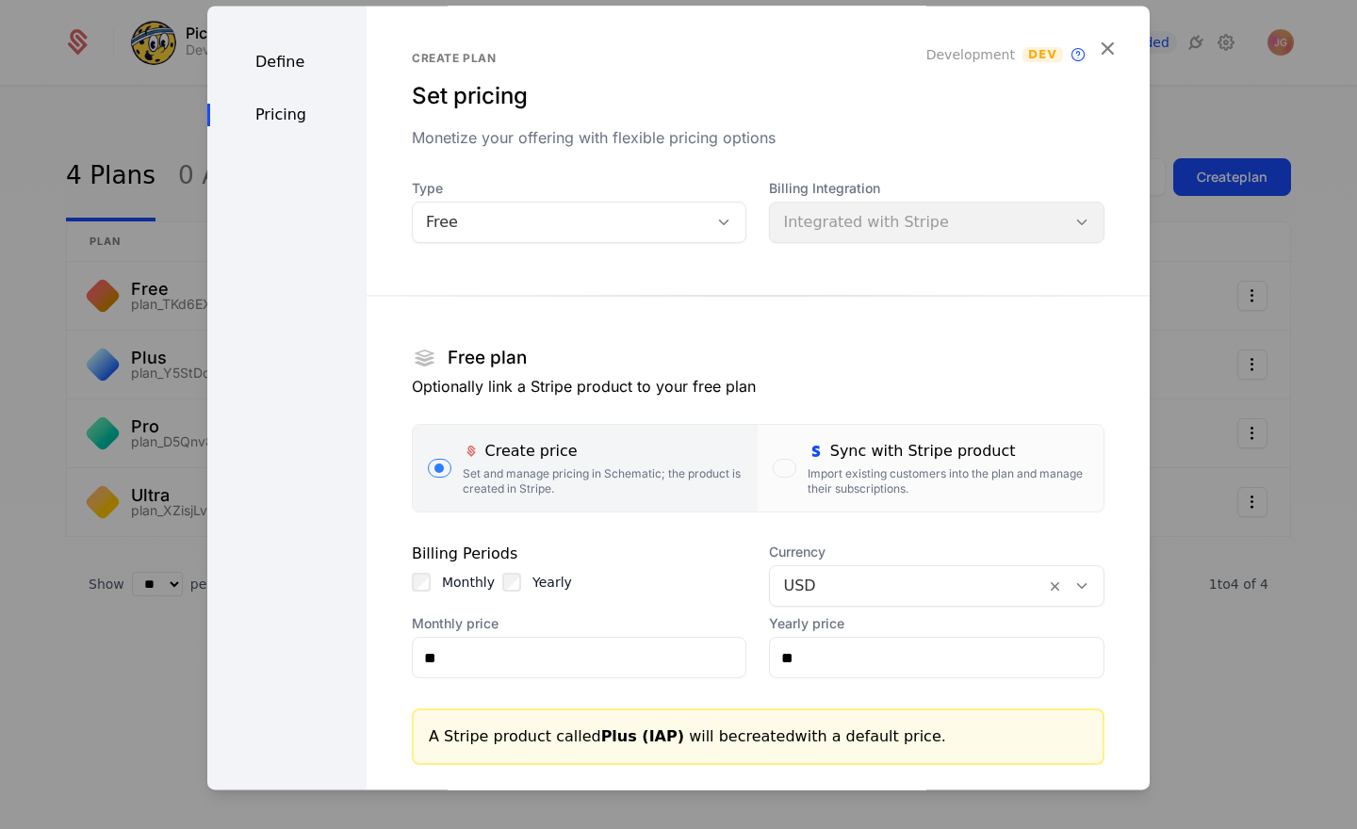
click at [1104, 42] on icon "button" at bounding box center [1107, 48] width 25 height 25
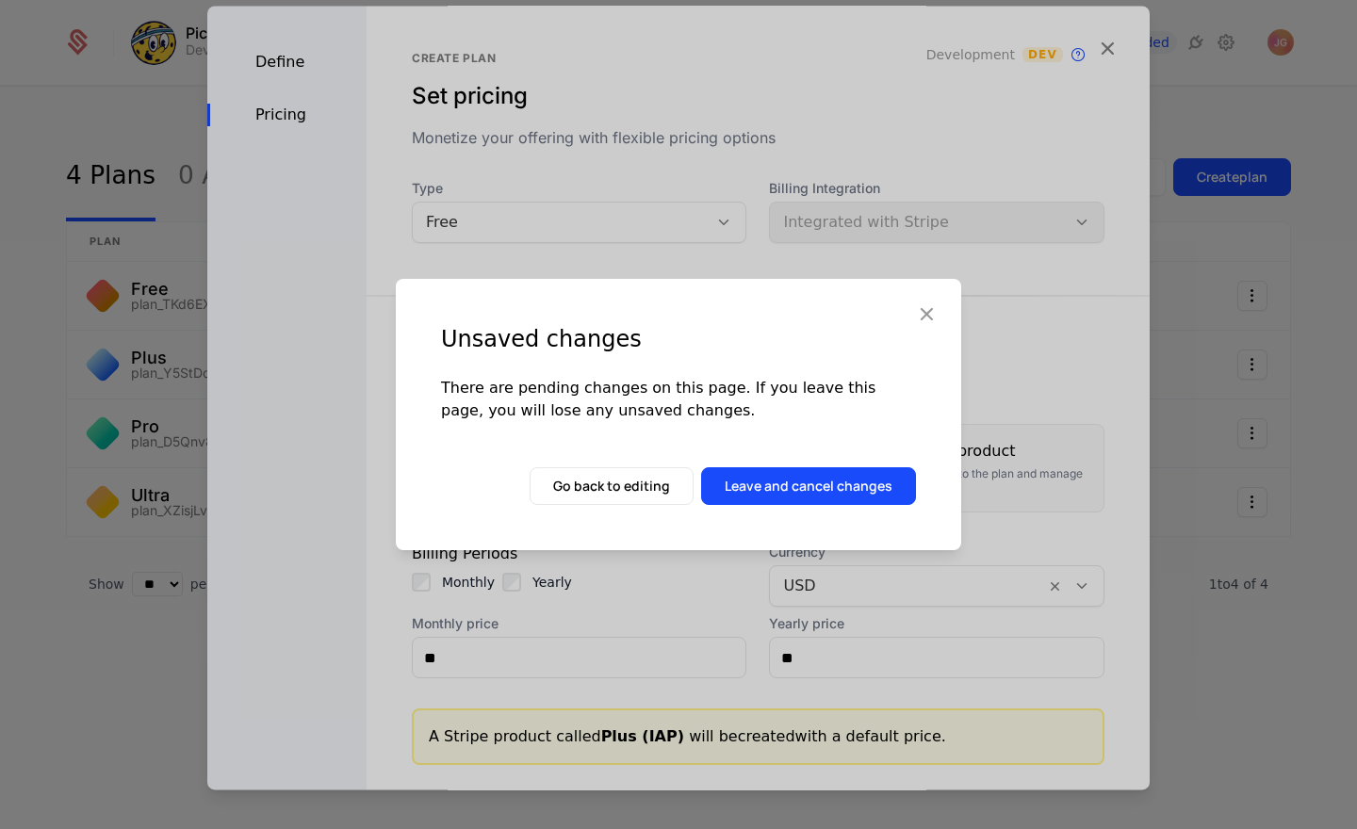
click at [812, 494] on button "Leave and cancel changes" at bounding box center [808, 486] width 215 height 38
